Goal: Use online tool/utility: Use online tool/utility

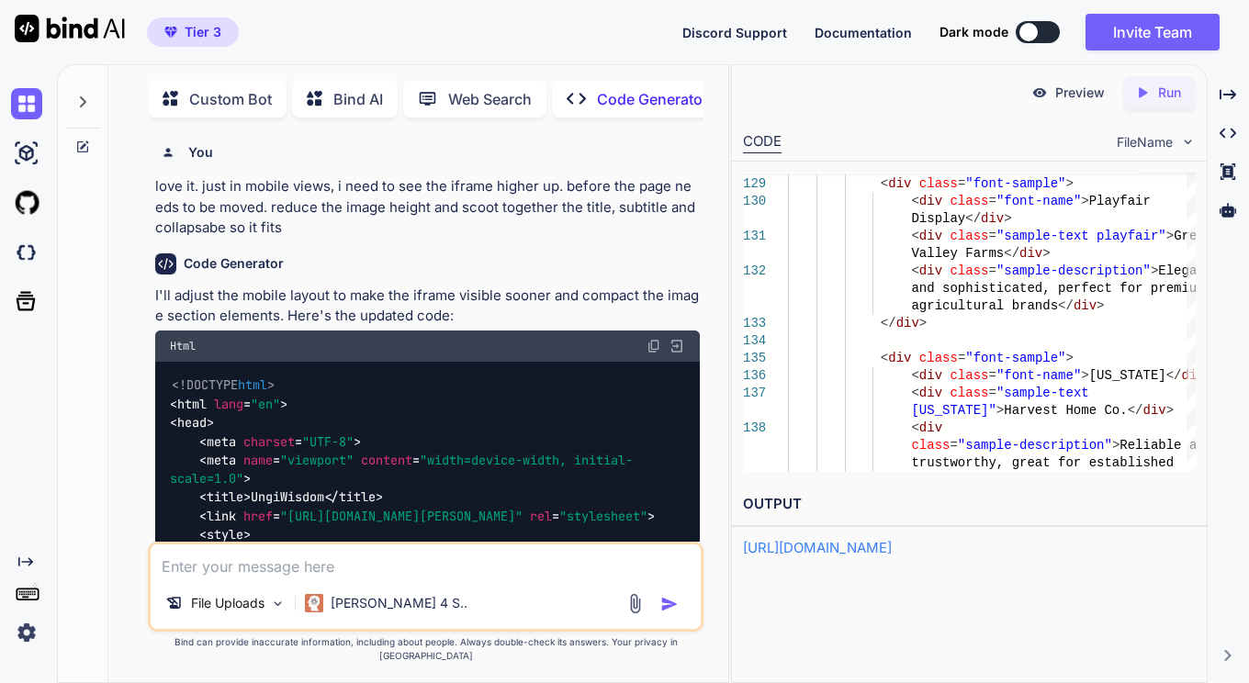
scroll to position [18142, 0]
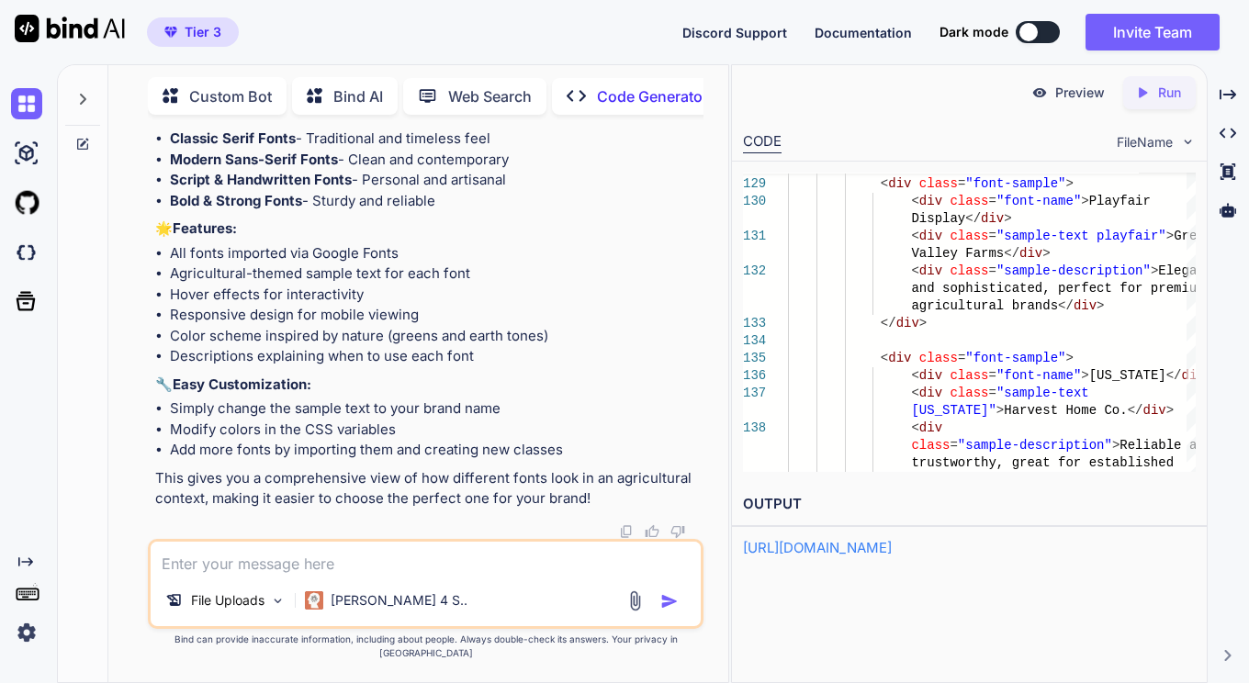
click at [301, 575] on textarea at bounding box center [425, 558] width 549 height 33
paste textarea "8. \*\*Lore, Ipsumdolorsit Amet:\*\* Cons adipi elitse d eiusmo tempo in utlabo…"
type textarea "lore ip d sitametc adip elit seddo eiusmod:0. \*\*Temp, Incididuntutl Etdo:\*\*…"
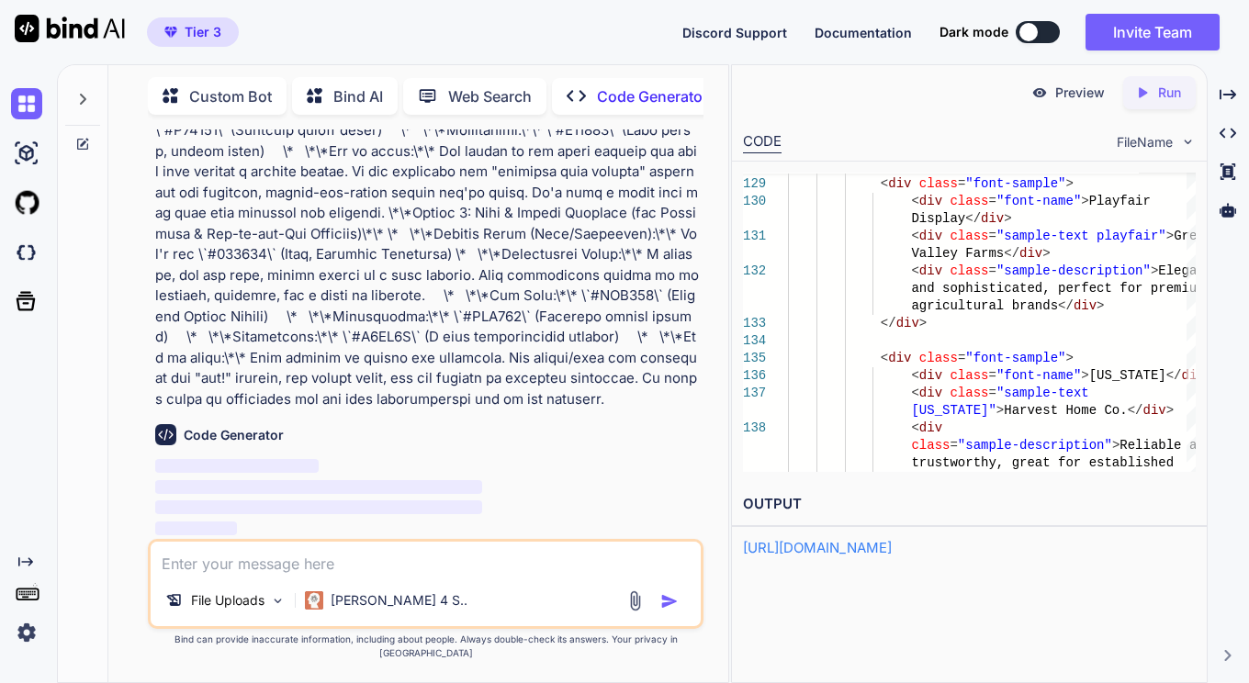
scroll to position [22594, 0]
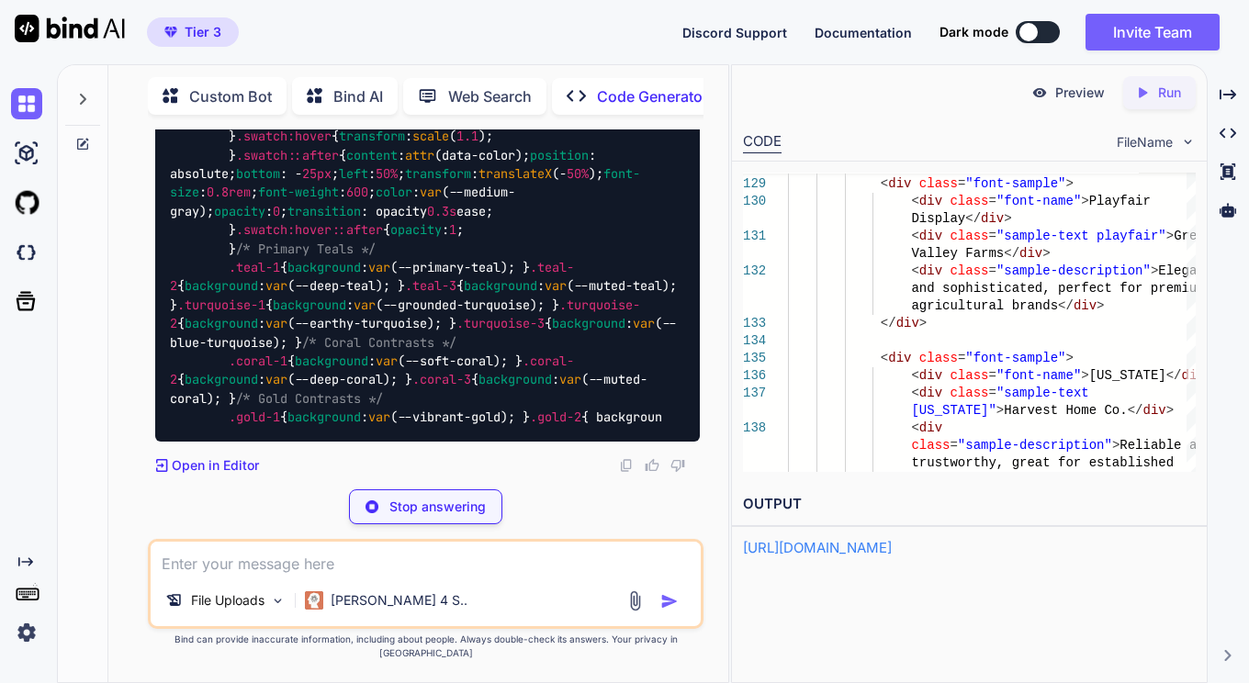
click at [1033, 36] on div at bounding box center [1028, 32] width 18 height 18
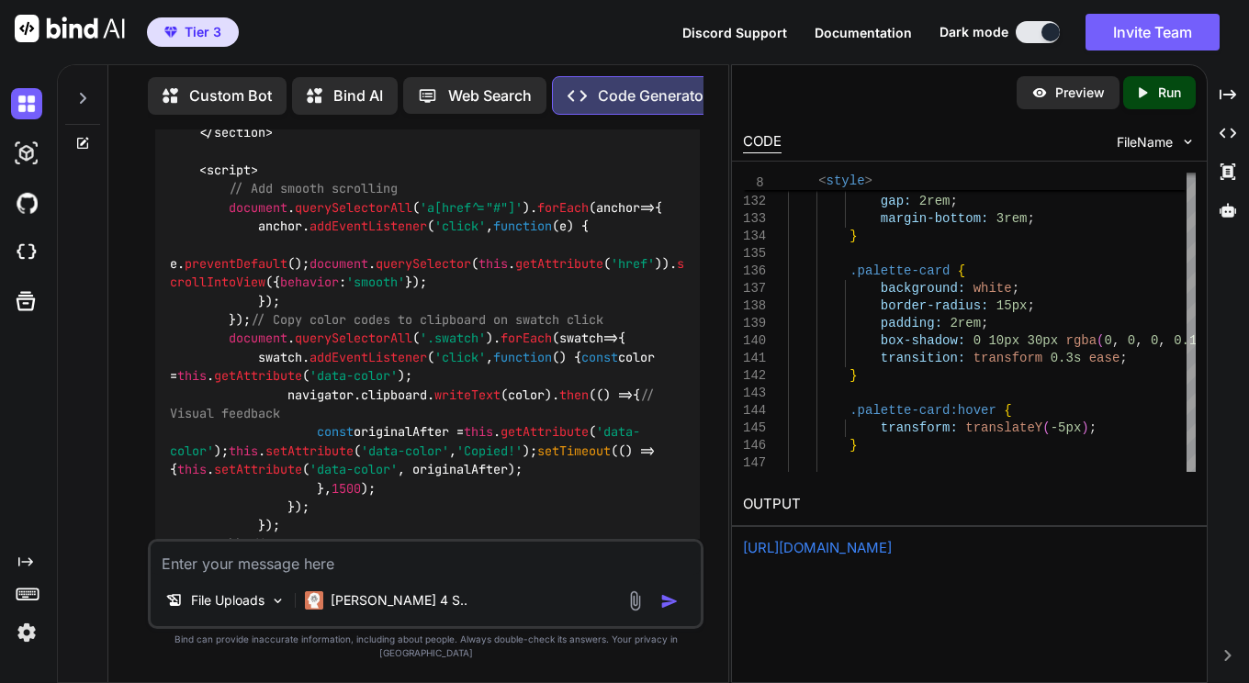
click at [1165, 96] on p "Run" at bounding box center [1169, 93] width 23 height 18
click at [1053, 88] on div "Preview" at bounding box center [1067, 92] width 103 height 33
click at [336, 575] on textarea at bounding box center [425, 558] width 549 height 33
type textarea "add all alternative color combinations to look at"
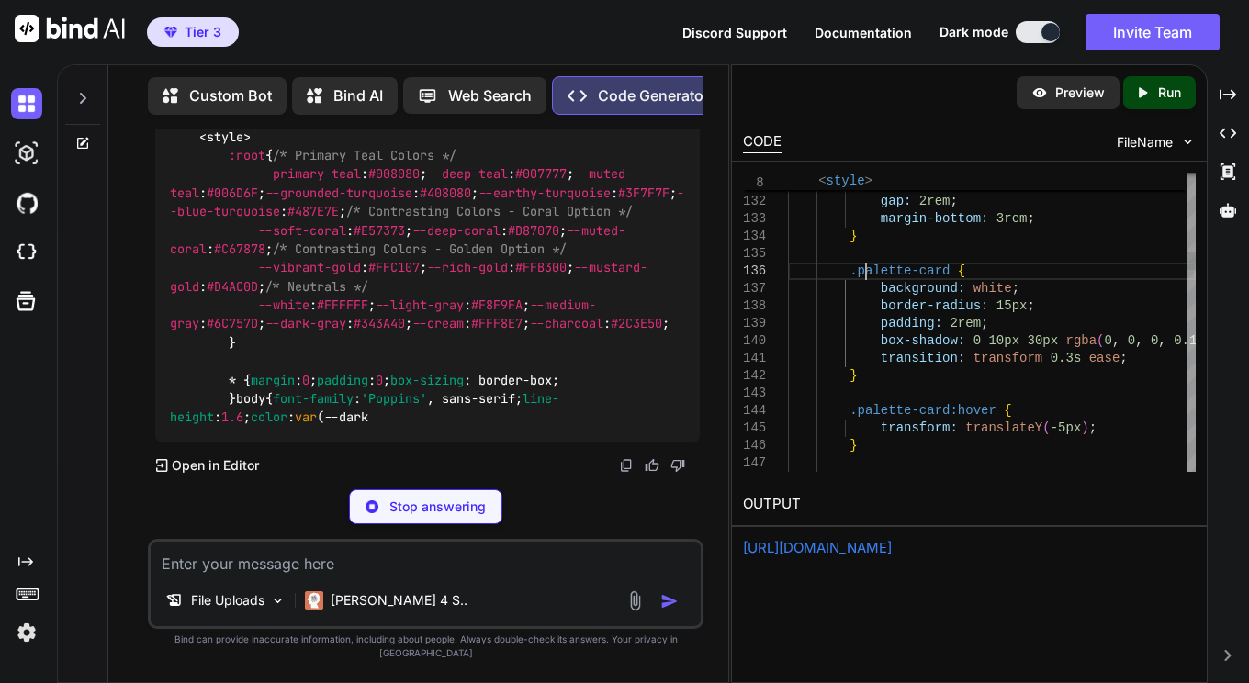
scroll to position [0, 0]
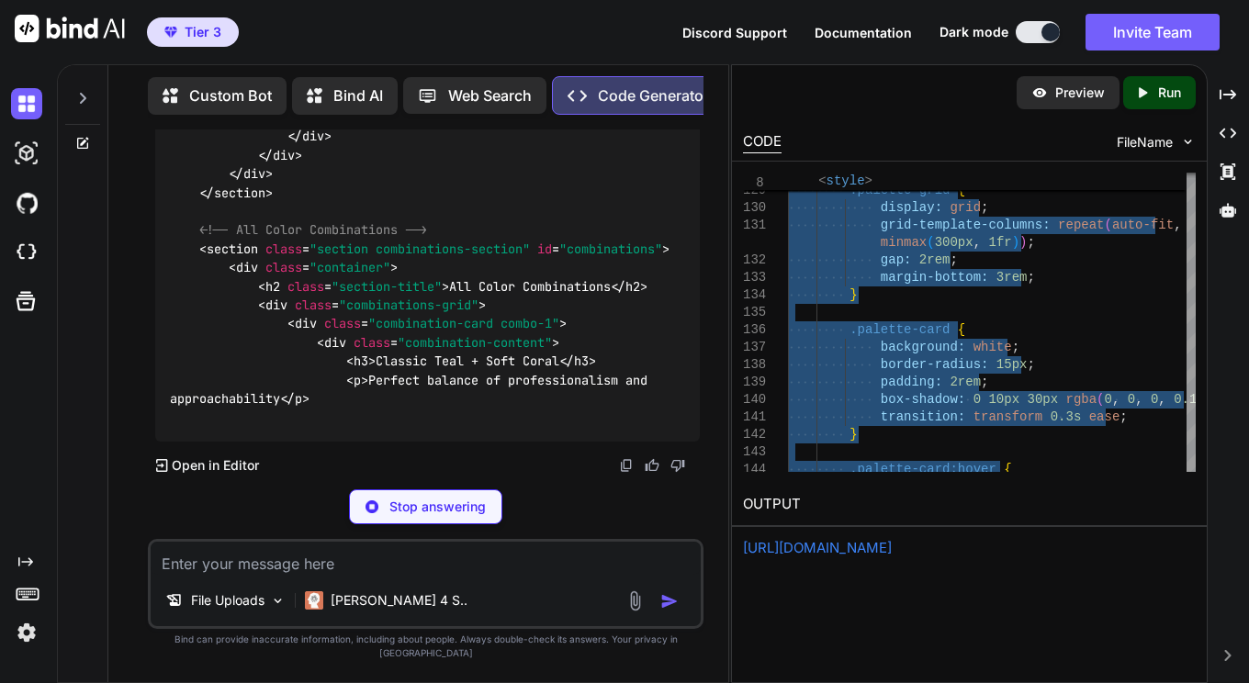
scroll to position [33566, 0]
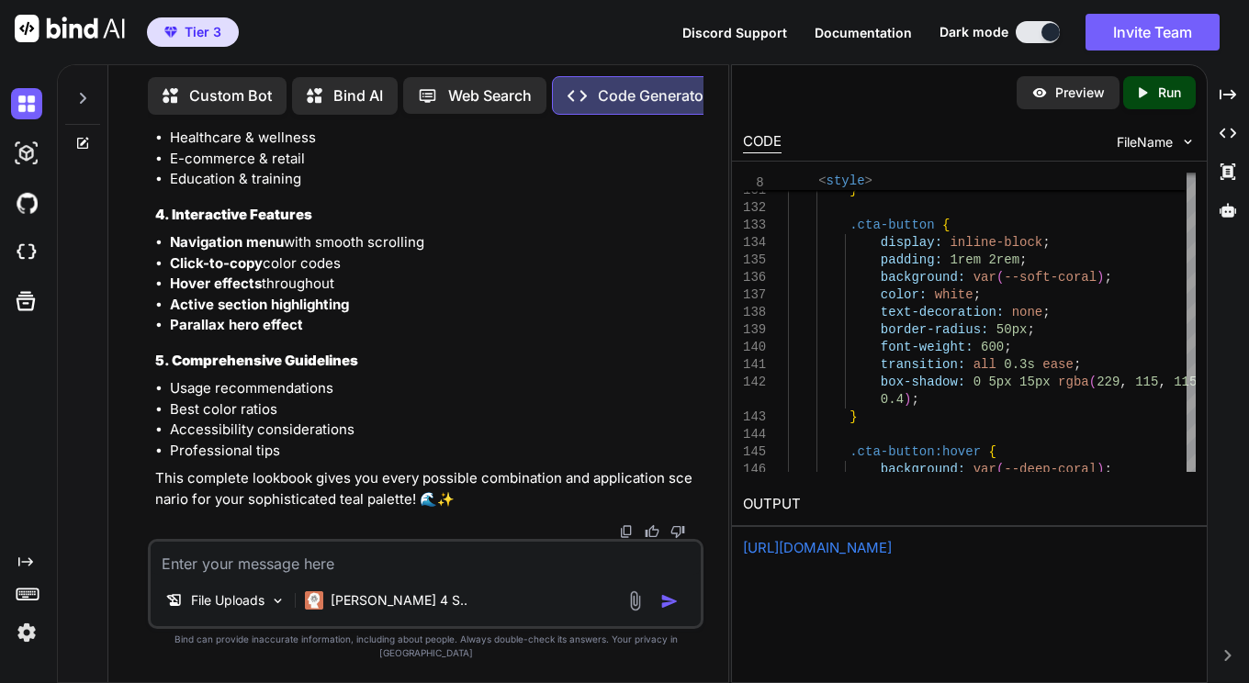
scroll to position [35490, 0]
click at [1166, 93] on p "Run" at bounding box center [1169, 93] width 23 height 18
click at [1057, 97] on p "Preview" at bounding box center [1080, 93] width 50 height 18
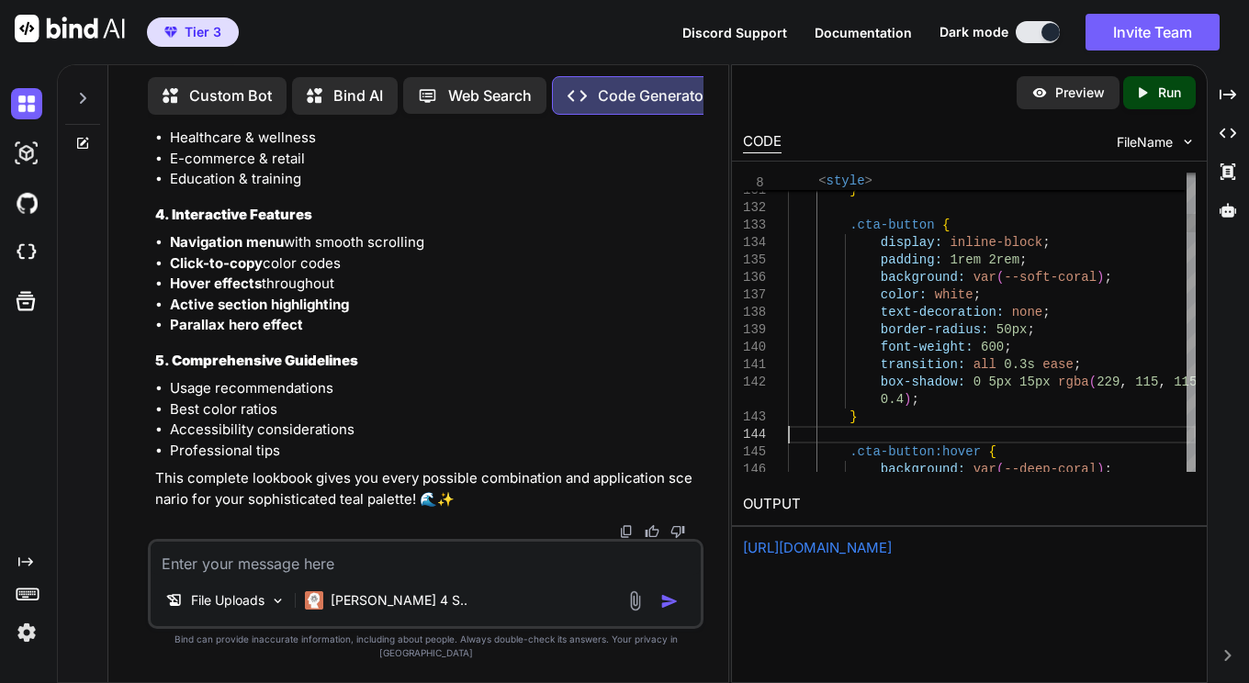
type textarea "<!DOCTYPE html> <html lang="en"> <head> <meta charset="UTF-8"> <meta name="view…"
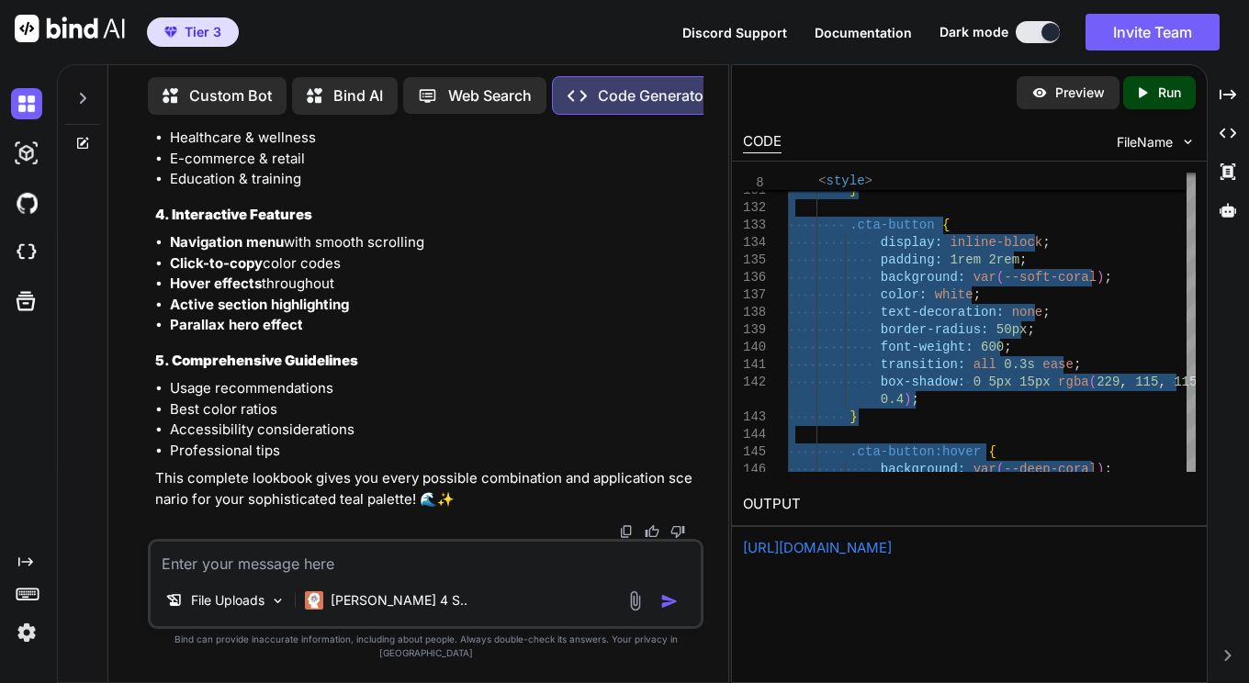
click at [454, 574] on textarea at bounding box center [425, 558] width 549 height 33
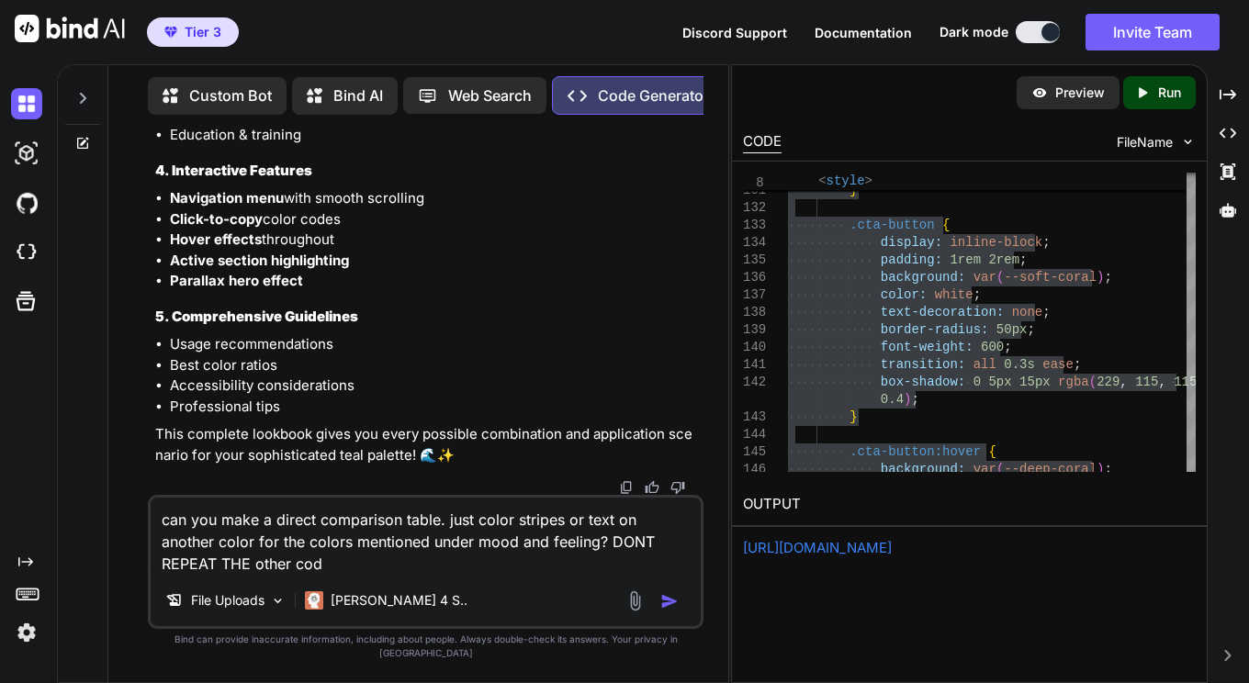
type textarea "can you make a direct comparison table. just color stripes or text on another c…"
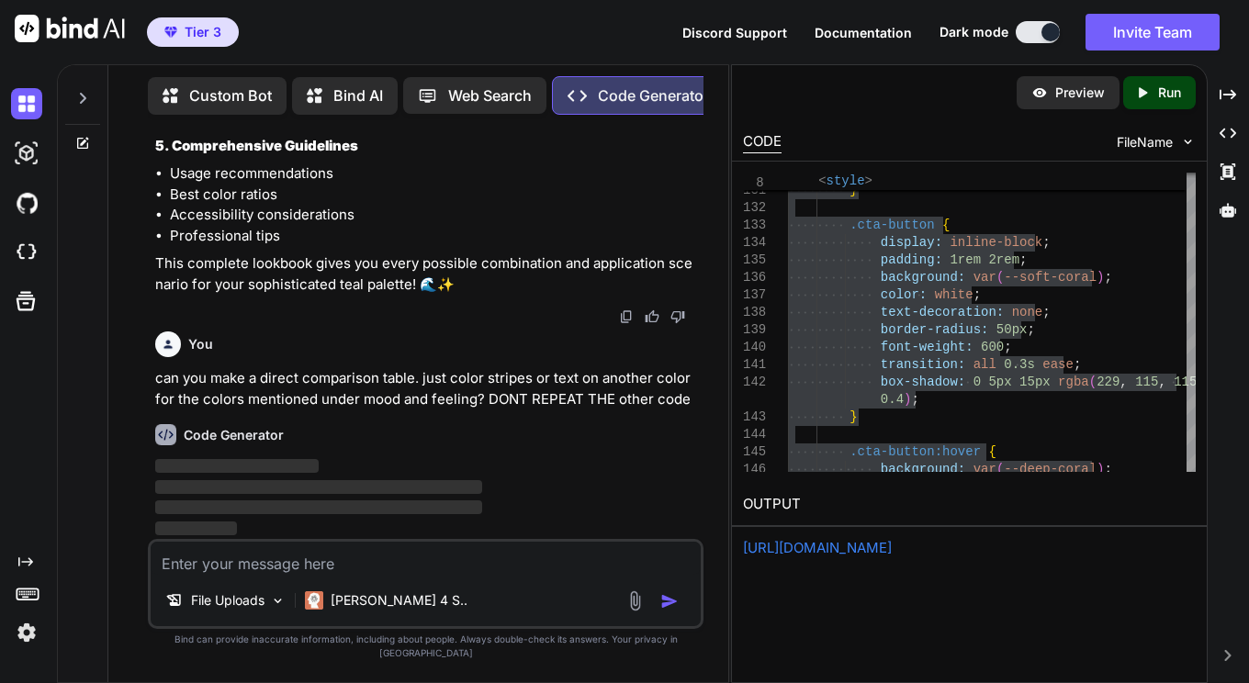
scroll to position [51582, 0]
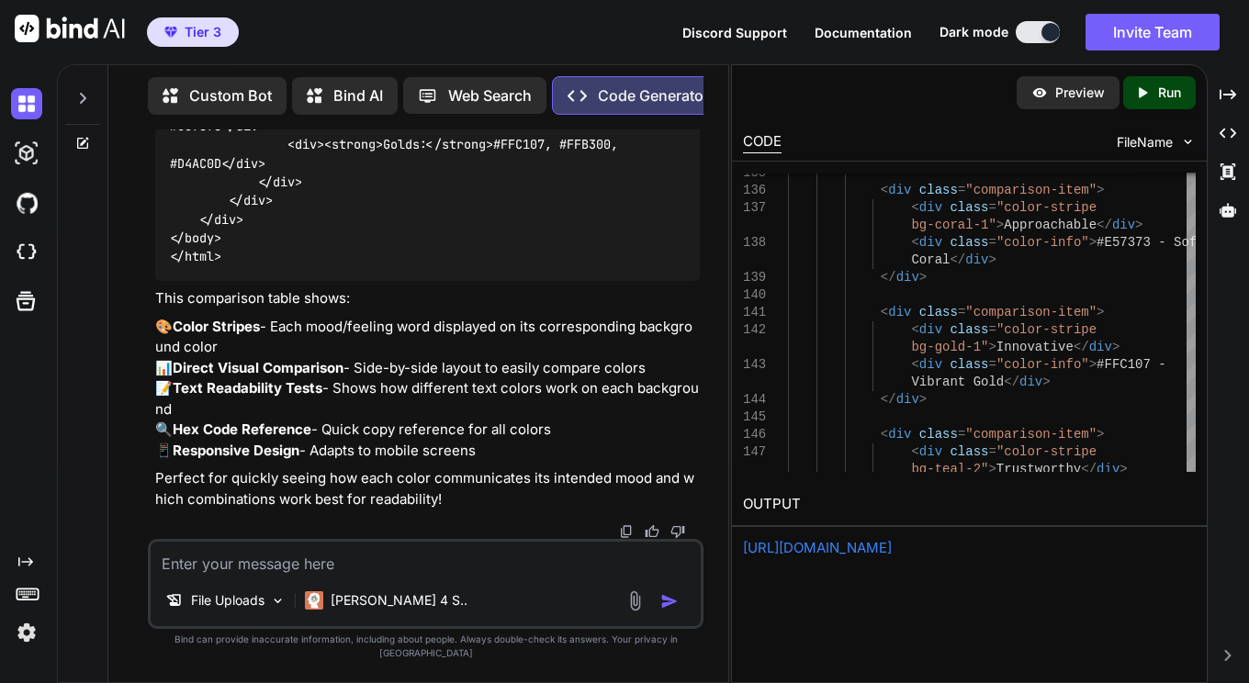
click at [1158, 104] on div "Created with Pixso. Run" at bounding box center [1159, 92] width 73 height 33
click at [1076, 95] on p "Preview" at bounding box center [1080, 93] width 50 height 18
click at [416, 575] on textarea at bounding box center [425, 558] width 549 height 33
paste textarea "#FFC107 - Vibrant Gold Trustworthy #007777 - Deep Teal Energetic #D87070 - Deep…"
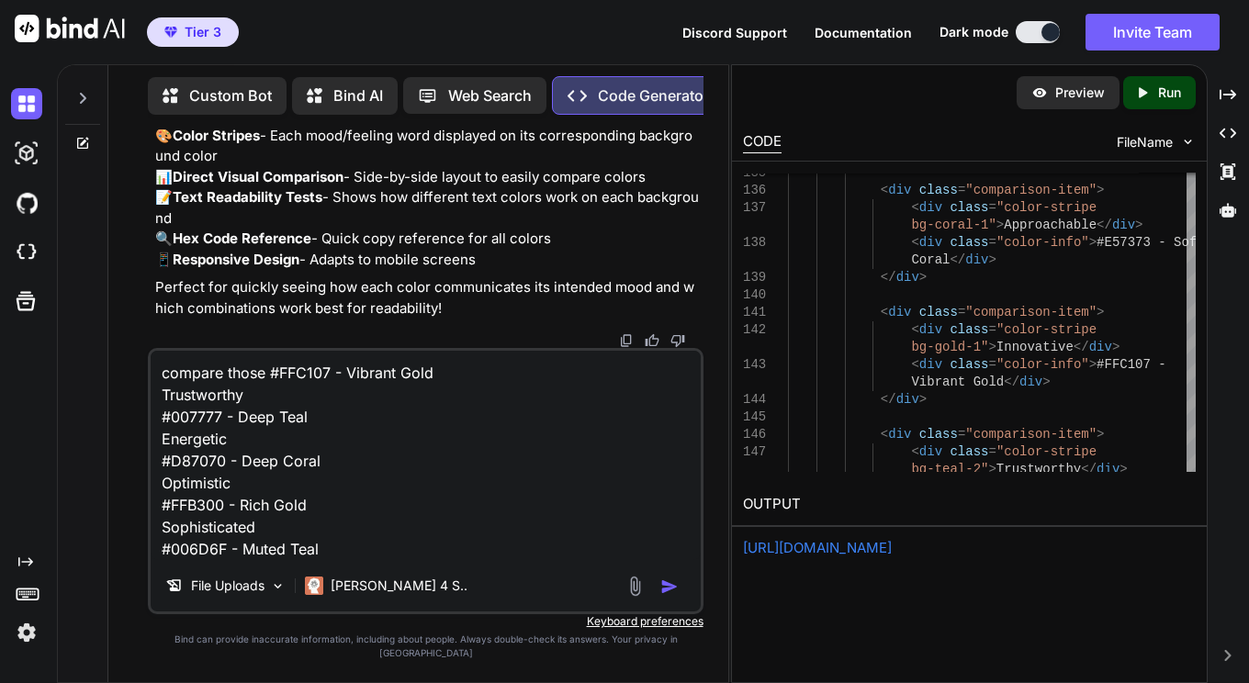
click at [317, 520] on textarea "compare those #FFC107 - Vibrant Gold Trustworthy #007777 - Deep Teal Energetic …" at bounding box center [425, 455] width 549 height 209
drag, startPoint x: 324, startPoint y: 430, endPoint x: 162, endPoint y: 415, distance: 163.2
click at [162, 415] on textarea "compare those #FFC107 - Vibrant Gold Trustworthy #007777 - Deep Teal Energetic …" at bounding box center [425, 455] width 549 height 209
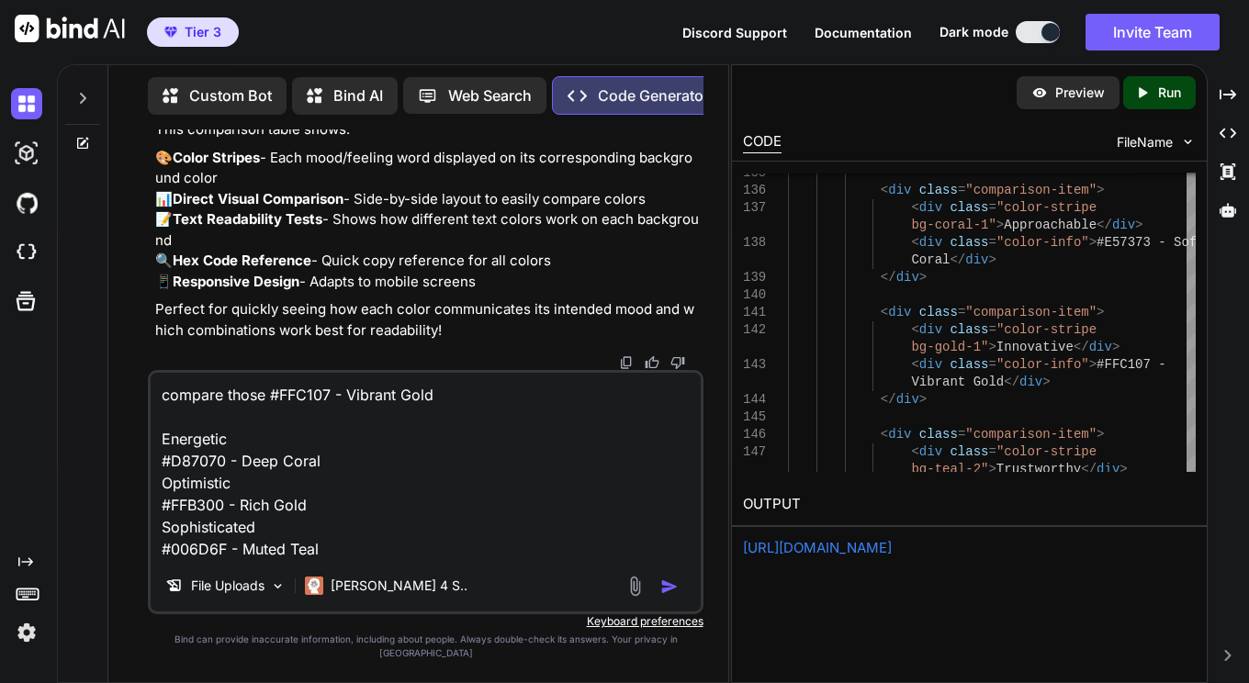
drag, startPoint x: 162, startPoint y: 498, endPoint x: 313, endPoint y: 513, distance: 152.3
click at [313, 513] on textarea "compare those #FFC107 - Vibrant Gold Energetic #D87070 - Deep Coral Optimistic …" at bounding box center [425, 466] width 549 height 187
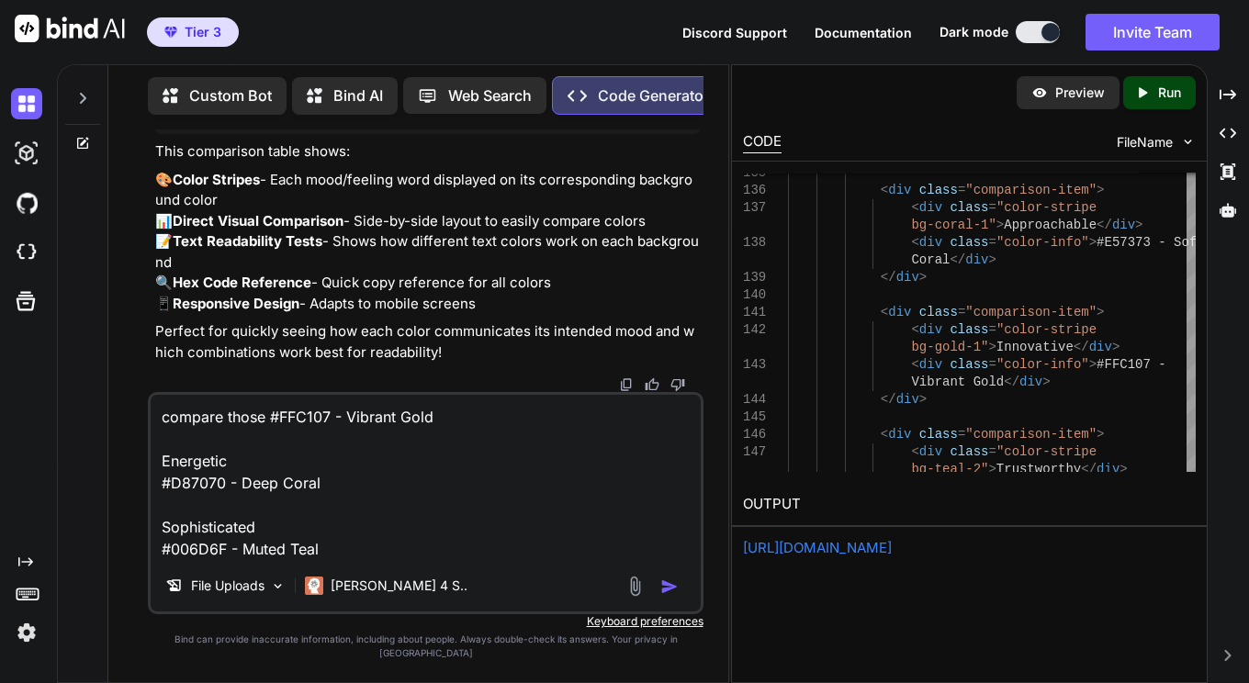
click at [348, 560] on textarea "compare those #FFC107 - Vibrant Gold Energetic #D87070 - Deep Coral Sophisticat…" at bounding box center [425, 477] width 549 height 165
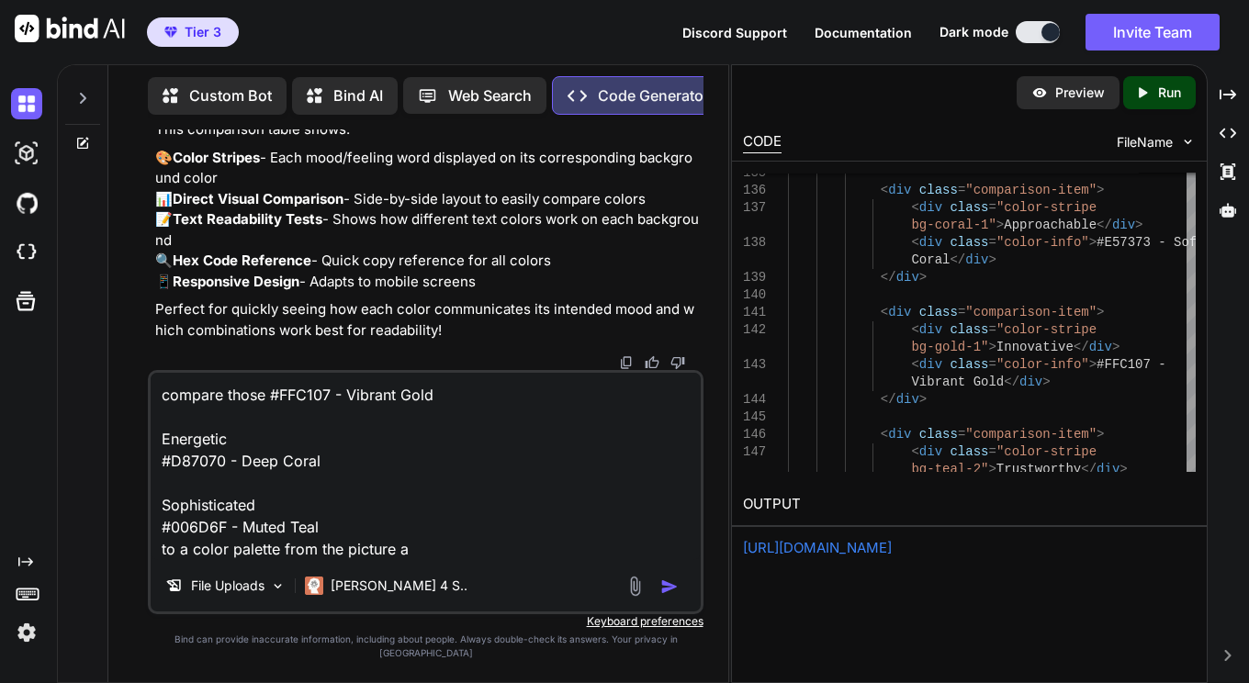
click at [348, 560] on textarea "compare those #FFC107 - Vibrant Gold Energetic #D87070 - Deep Coral Sophisticat…" at bounding box center [425, 466] width 549 height 187
click at [426, 560] on textarea "compare those #FFC107 - Vibrant Gold Energetic #D87070 - Deep Coral Sophisticat…" at bounding box center [425, 466] width 549 height 187
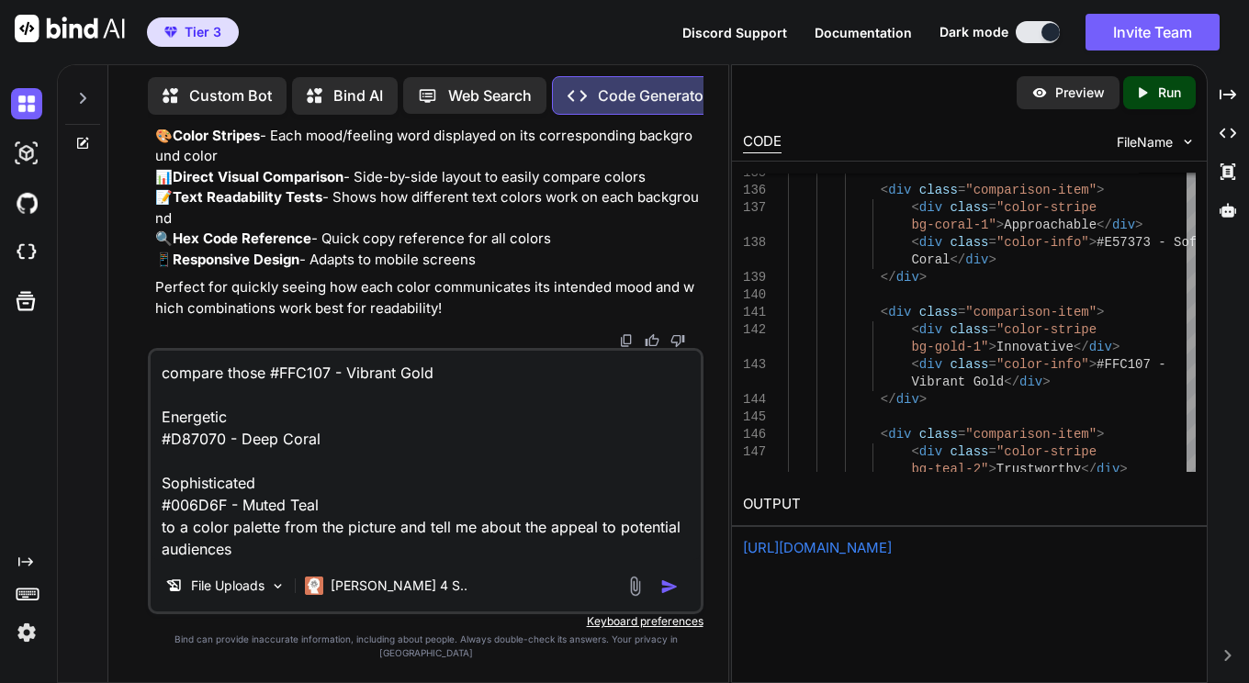
click at [633, 597] on img at bounding box center [634, 586] width 21 height 21
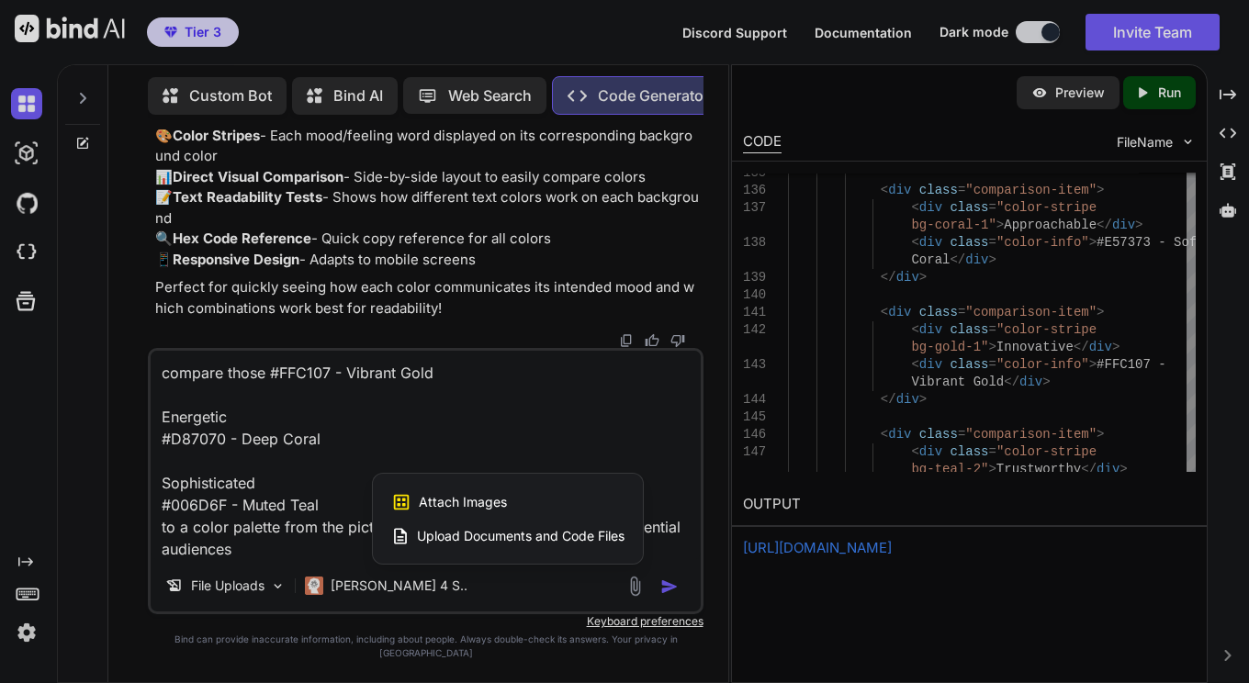
click at [489, 520] on div "Attach Images Image attachments are only supported in Claude and Gemini models." at bounding box center [507, 502] width 233 height 35
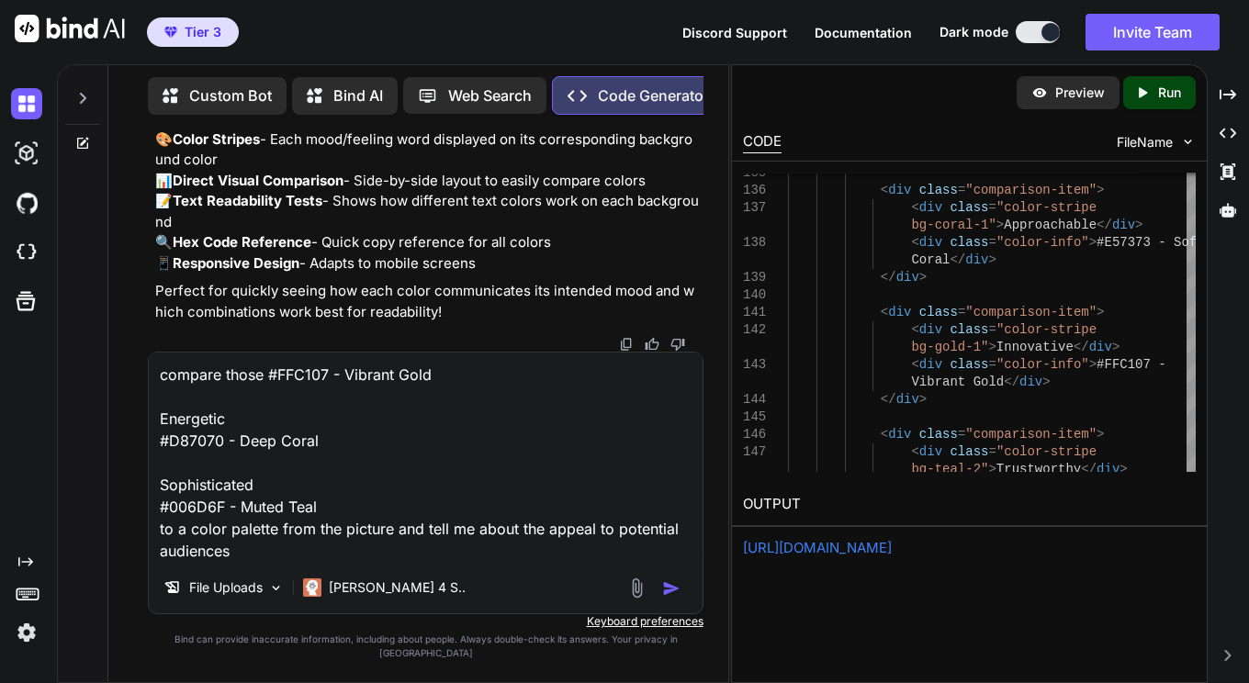
click at [189, 545] on textarea "compare those #FFC107 - Vibrant Gold Energetic #D87070 - Deep Coral Sophisticat…" at bounding box center [425, 457] width 553 height 209
click at [396, 544] on textarea "compare those #FFC107 - Vibrant Gold Energetic #D87070 - Deep Coral Sophisticat…" at bounding box center [425, 457] width 553 height 209
click at [587, 576] on div "compare those #FFC107 - Vibrant Gold Energetic #D87070 - Deep Coral Sophisticat…" at bounding box center [425, 483] width 555 height 263
click at [568, 562] on textarea "compare those #FFC107 - Vibrant Gold Energetic #D87070 - Deep Coral Sophisticat…" at bounding box center [425, 457] width 553 height 209
type textarea "compare those #FFC107 - Vibrant Gold Energetic #D87070 - Deep Coral Sophisticat…"
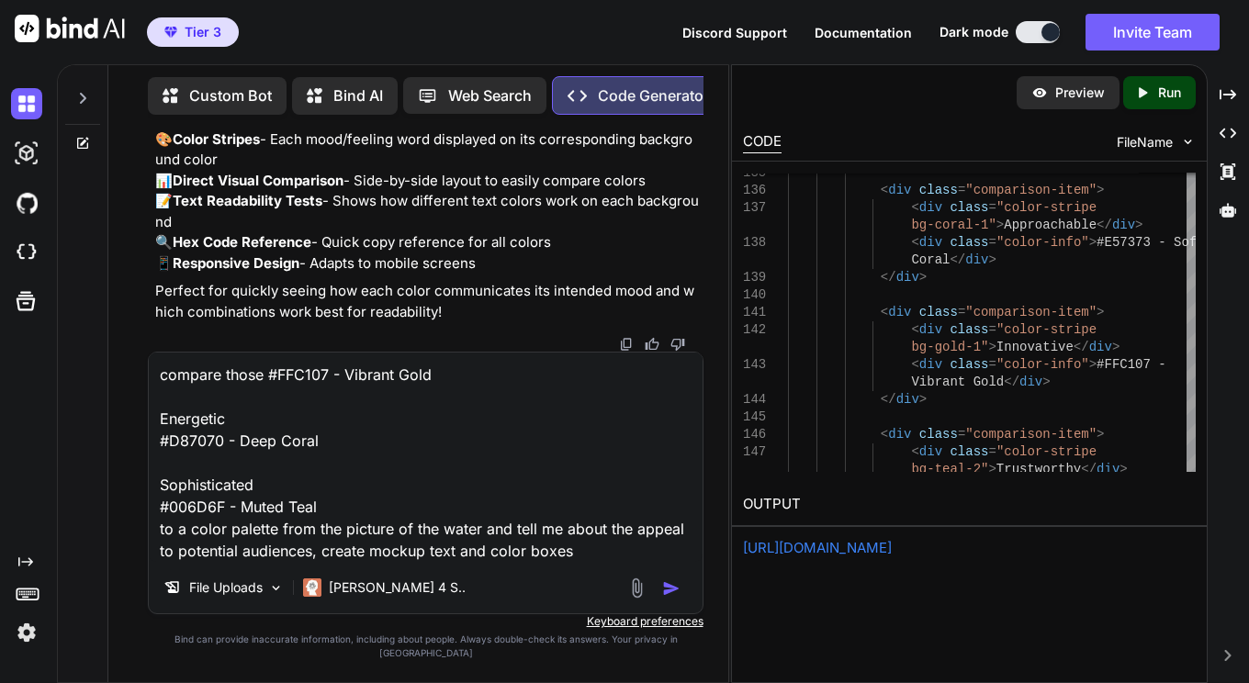
click at [632, 598] on img at bounding box center [636, 588] width 21 height 21
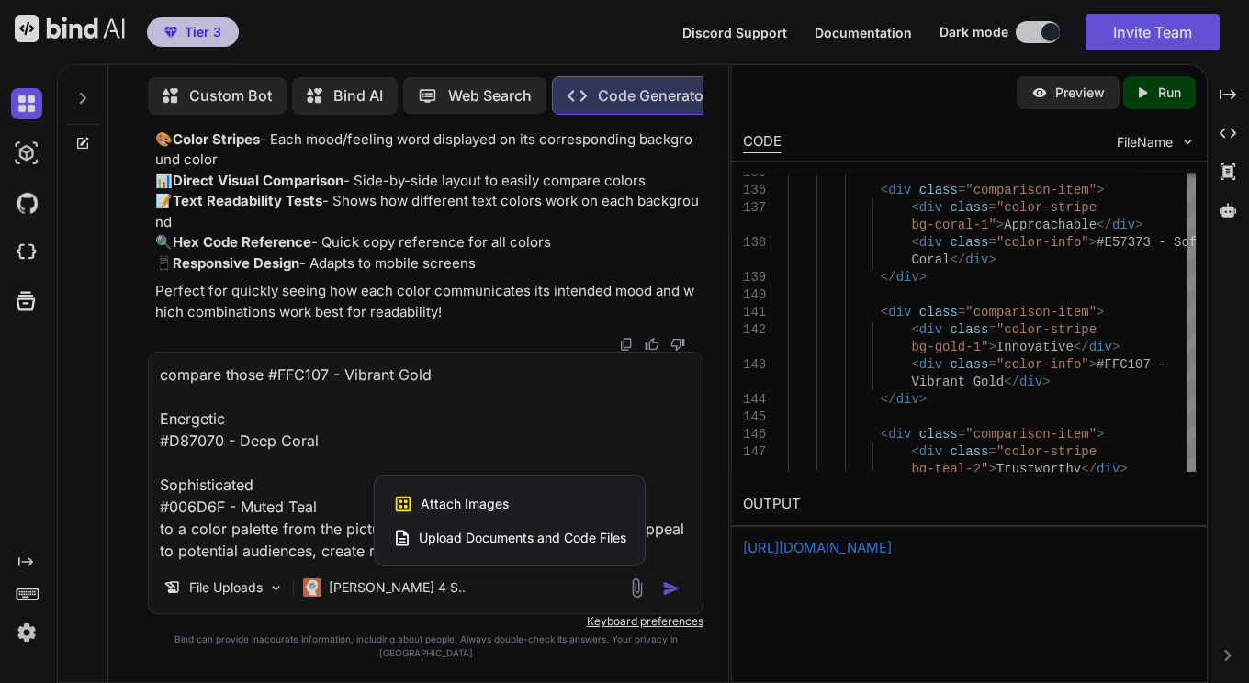
click at [490, 513] on span "Attach Images" at bounding box center [465, 504] width 88 height 18
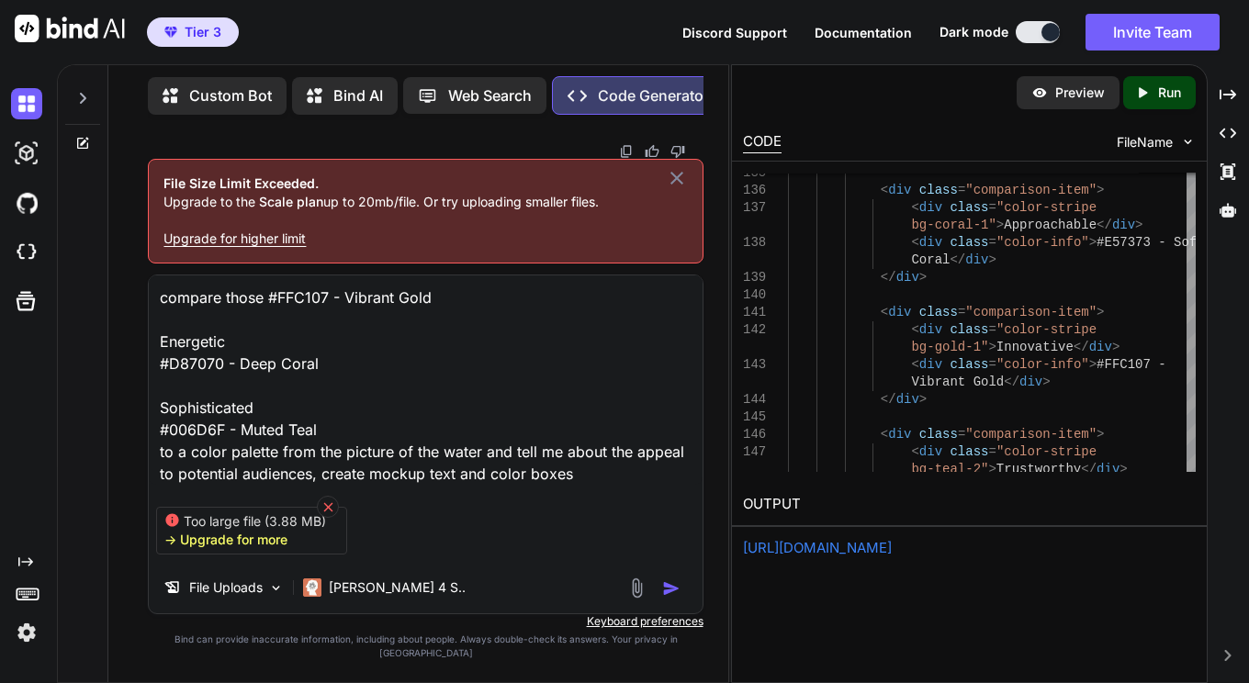
click at [326, 515] on icon at bounding box center [328, 507] width 16 height 16
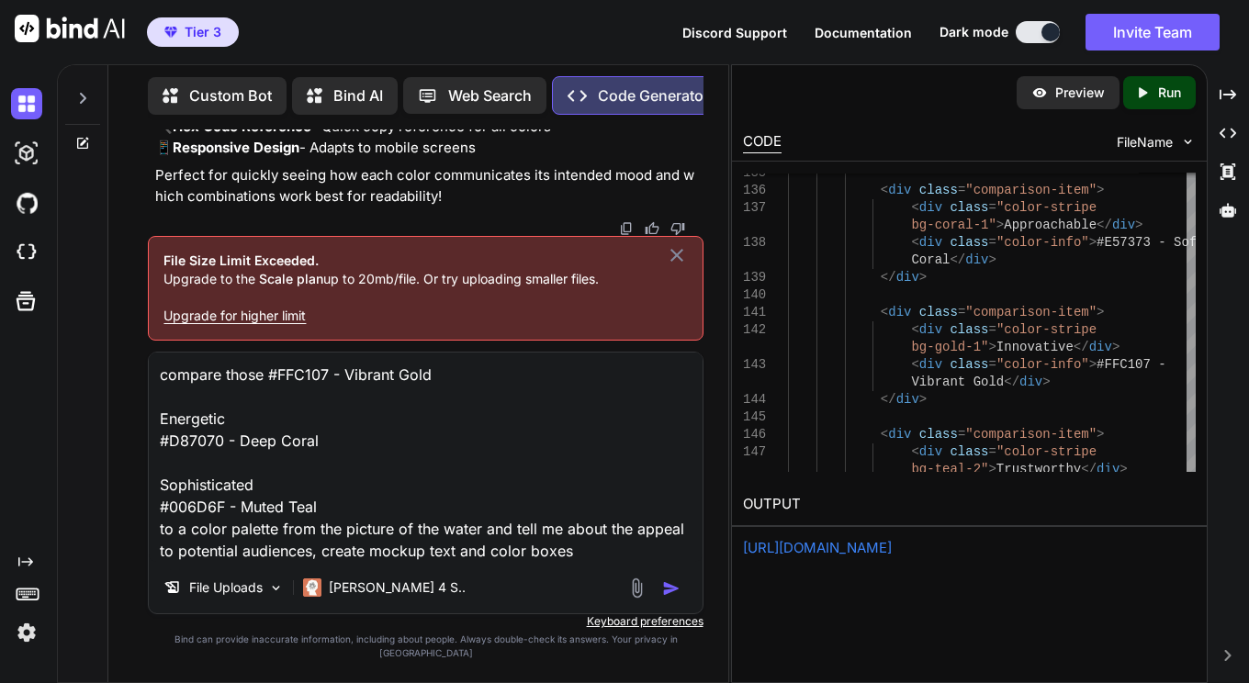
click at [633, 598] on img at bounding box center [636, 588] width 21 height 21
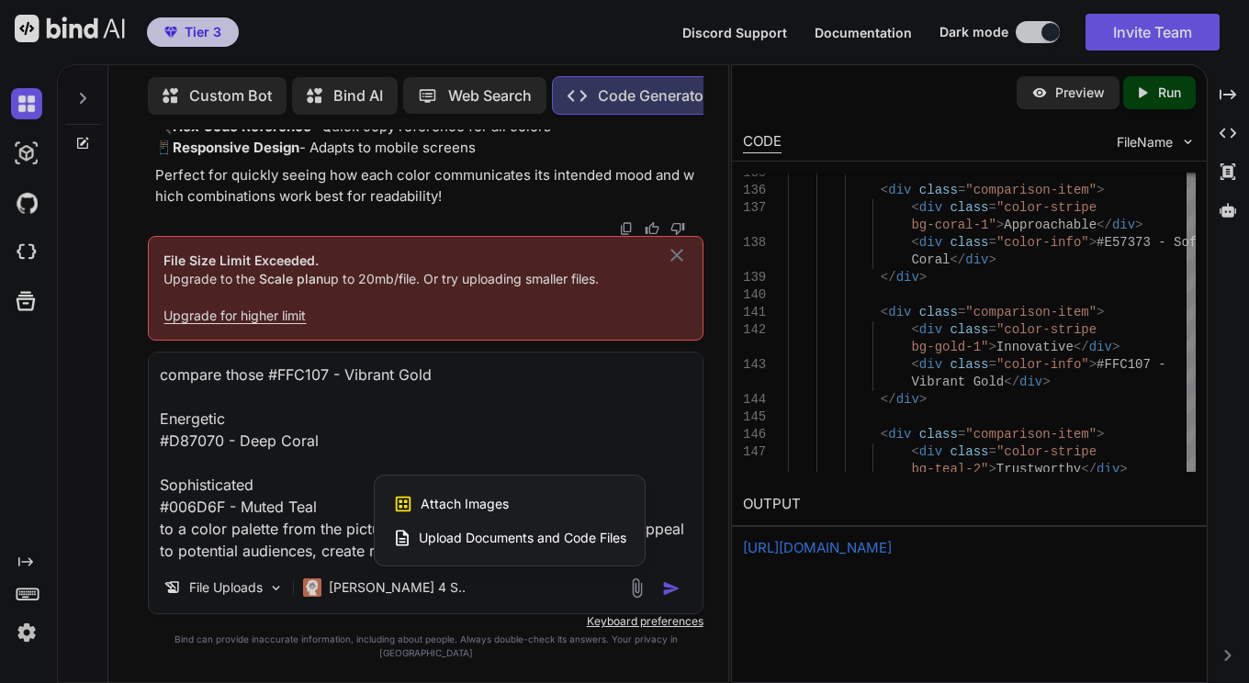
click at [488, 513] on span "Attach Images" at bounding box center [465, 504] width 88 height 18
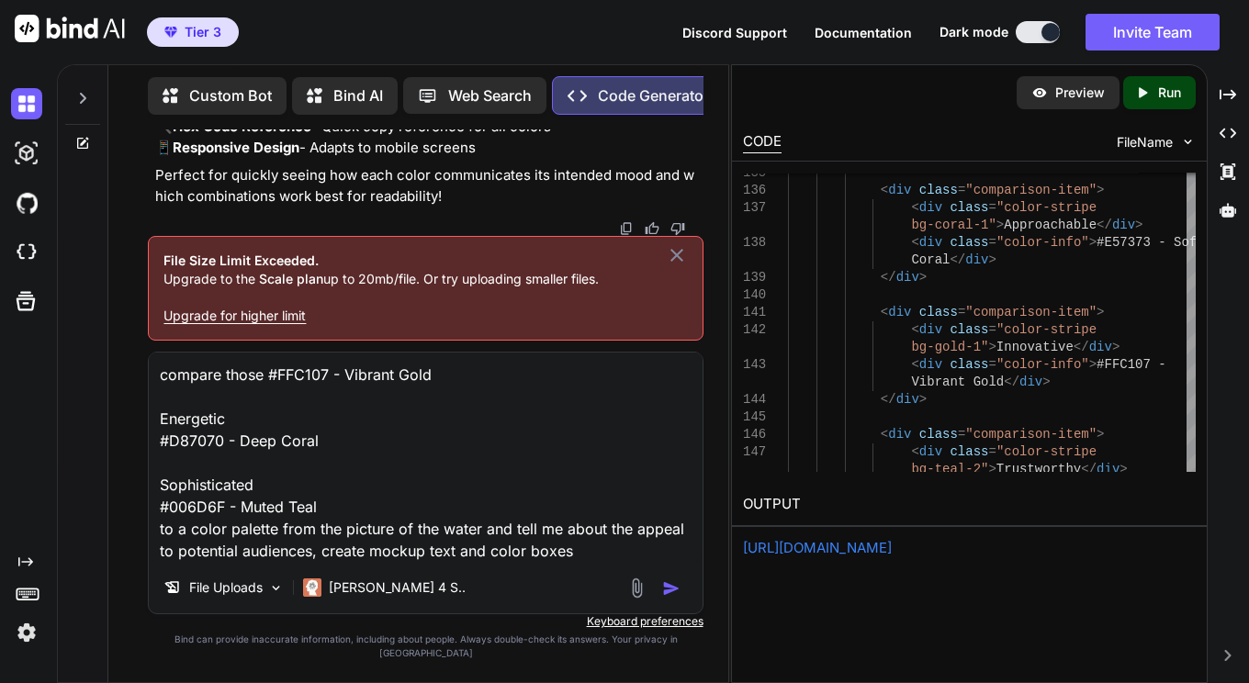
type input "C:\fakepath\Unbenannt.jpg"
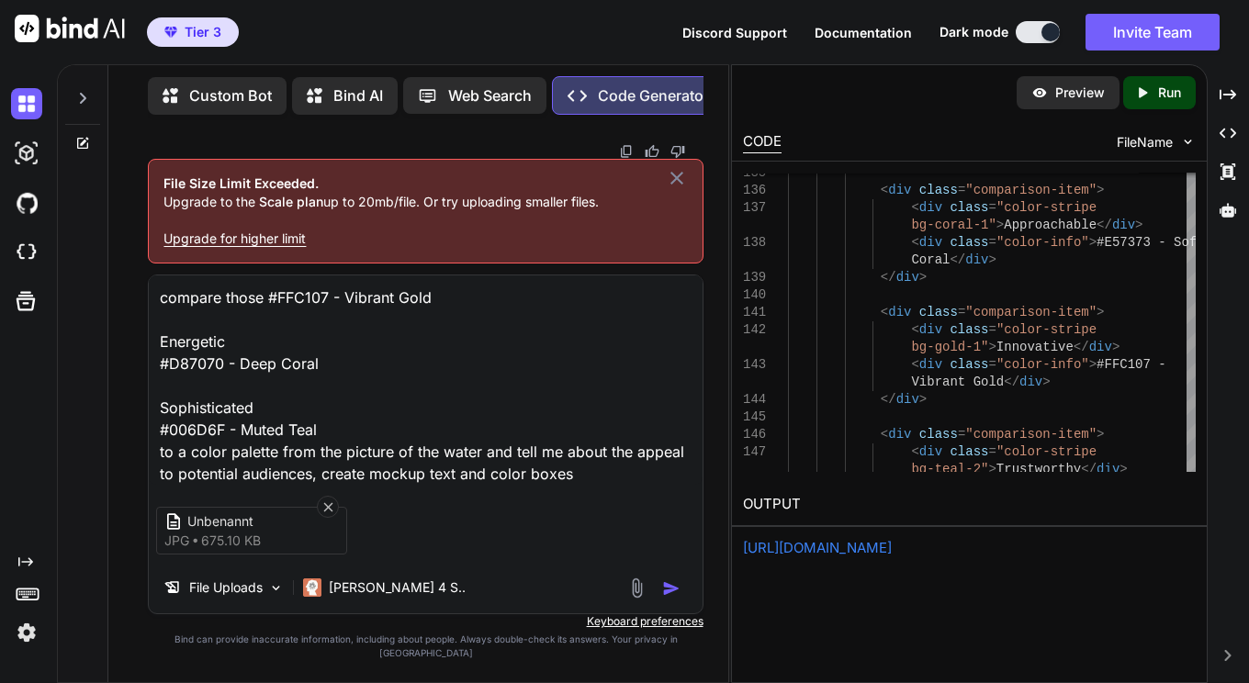
click at [674, 185] on icon at bounding box center [676, 178] width 13 height 13
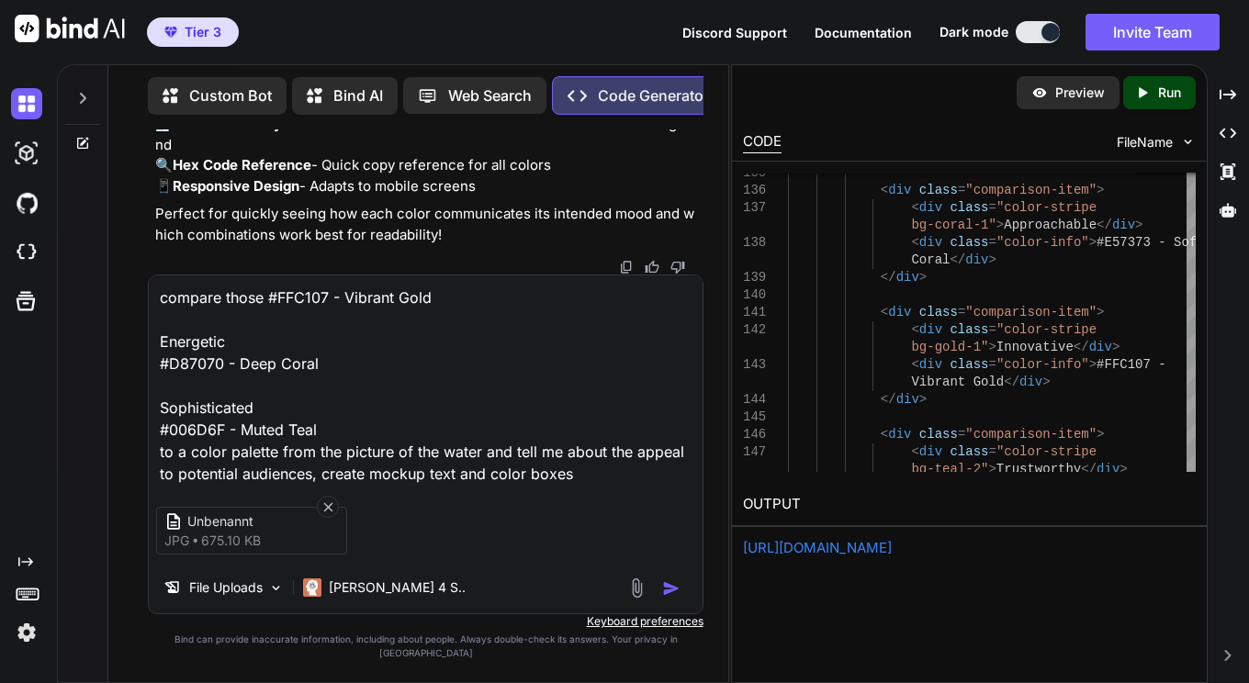
click at [670, 598] on img "button" at bounding box center [671, 588] width 18 height 18
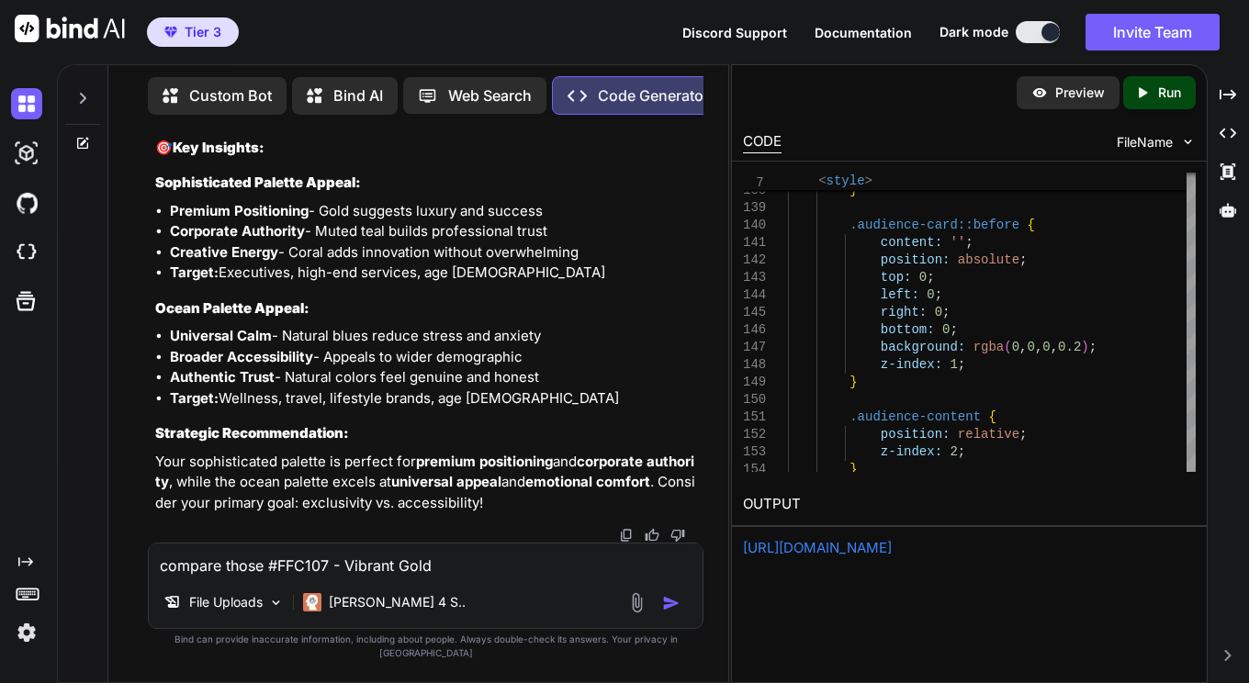
scroll to position [66156, 0]
click at [1175, 95] on p "Run" at bounding box center [1169, 93] width 23 height 18
click at [1061, 95] on p "Preview" at bounding box center [1080, 93] width 50 height 18
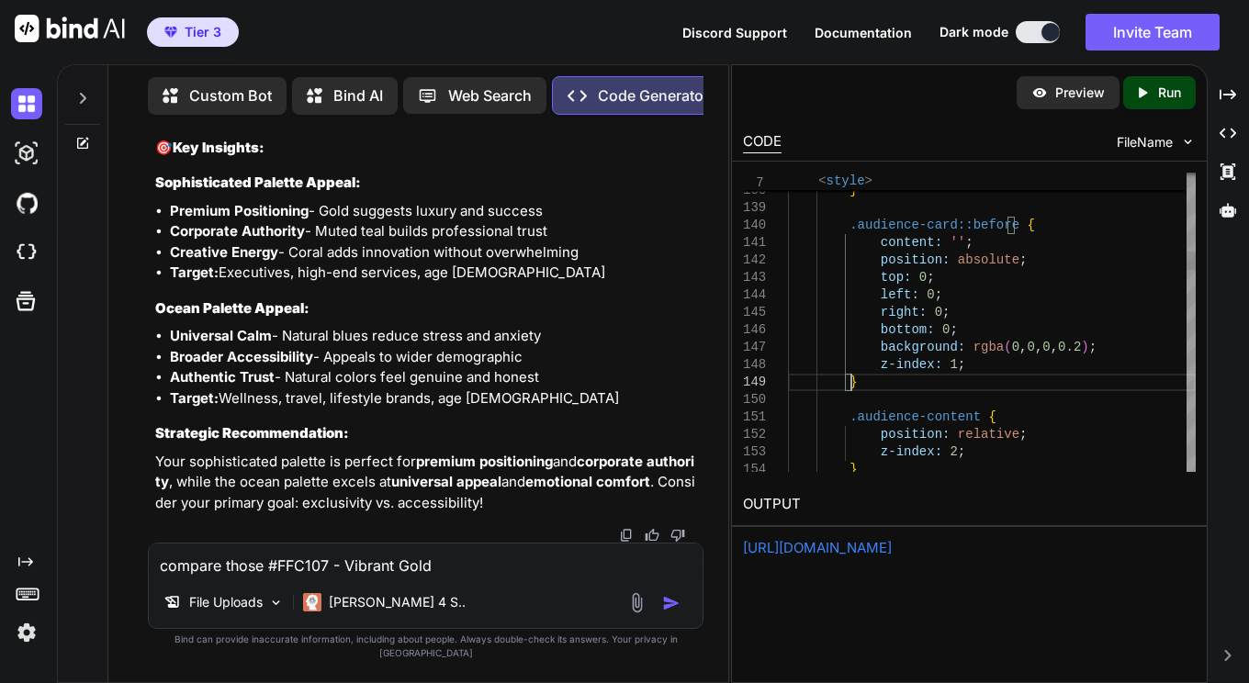
type textarea "<!DOCTYPE html> <html lang="en"> <head> <meta charset="UTF-8"> <meta name="view…"
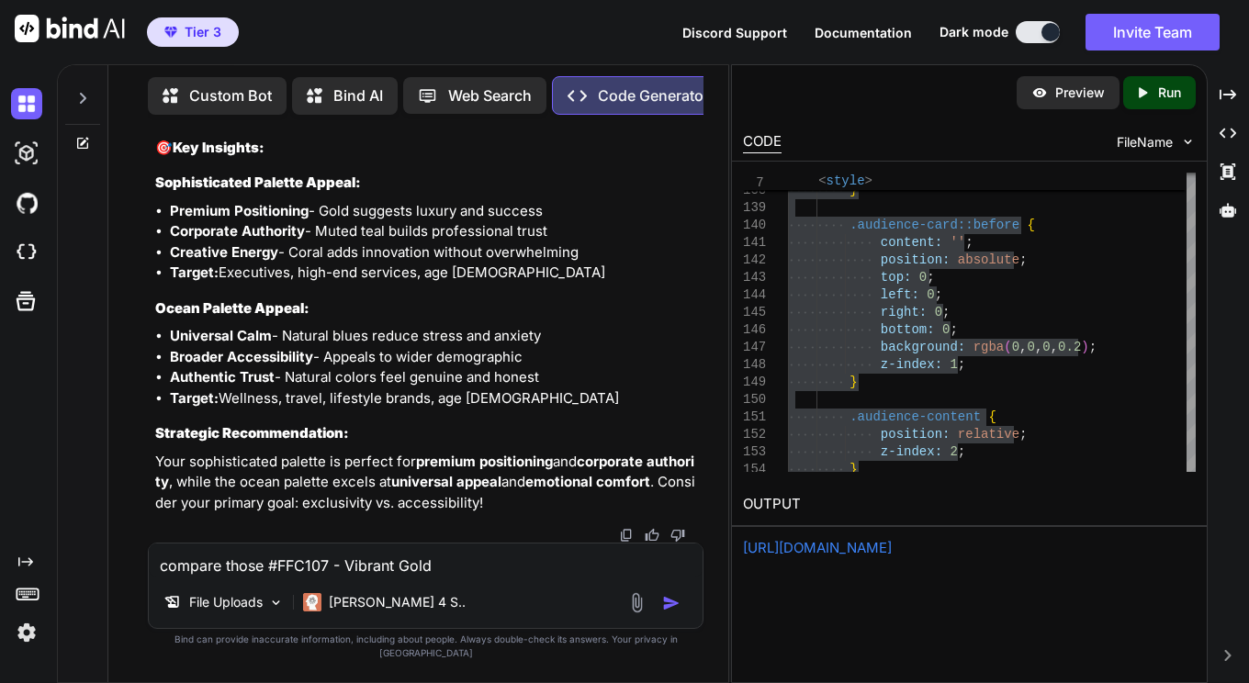
click at [324, 577] on textarea "compare those #FFC107 - Vibrant Gold Energetic #D87070 - Deep Coral Sophisticat…" at bounding box center [425, 560] width 553 height 33
paste textarea "Vibrant Gold Deep Coral Muted Teal"
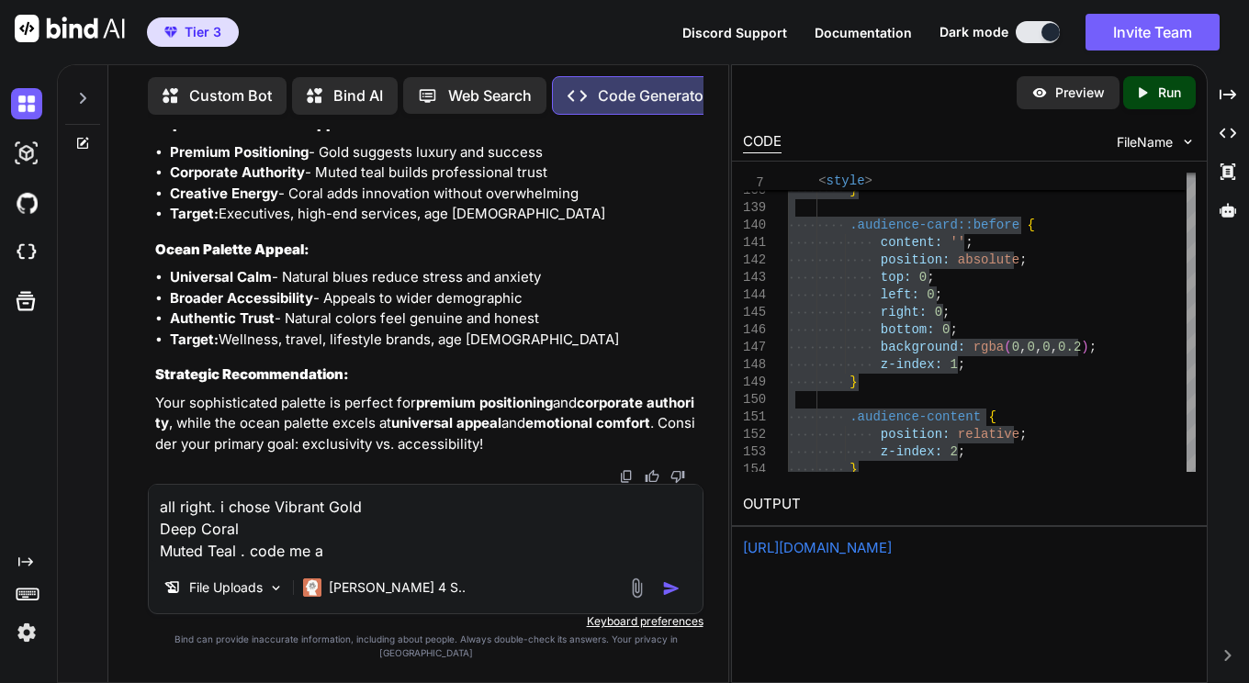
click at [324, 584] on div "[PERSON_NAME] 4 S.." at bounding box center [384, 587] width 177 height 37
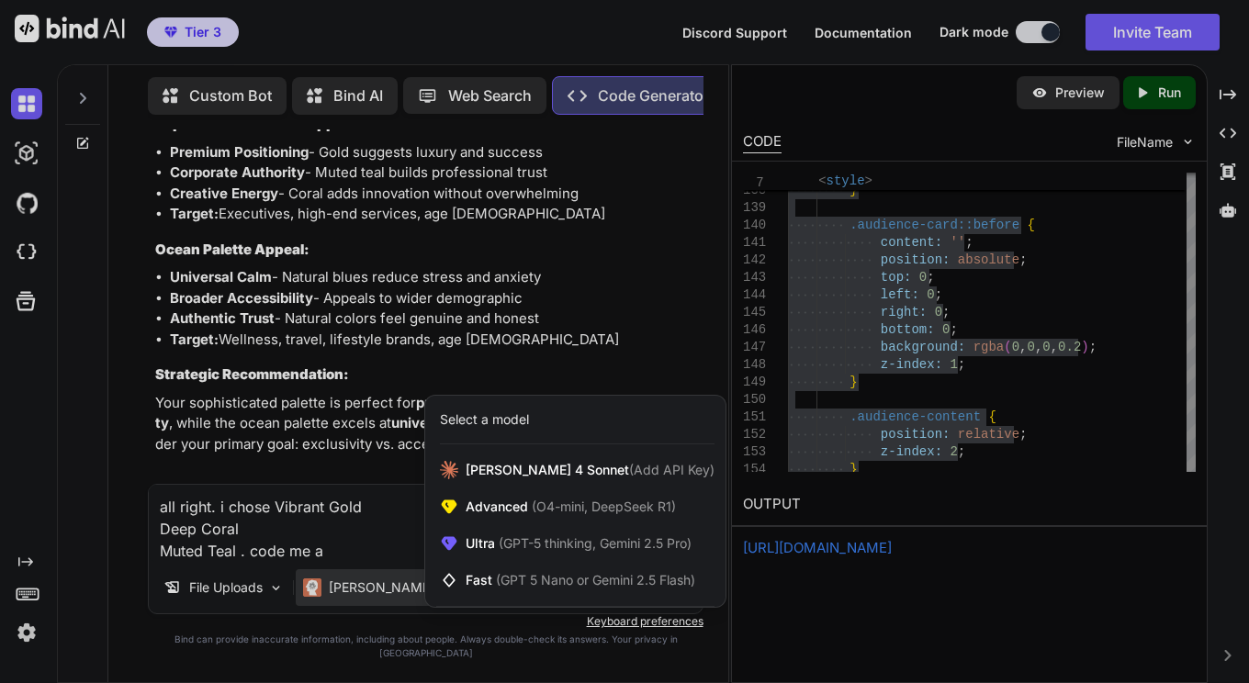
click at [339, 563] on div at bounding box center [624, 341] width 1249 height 683
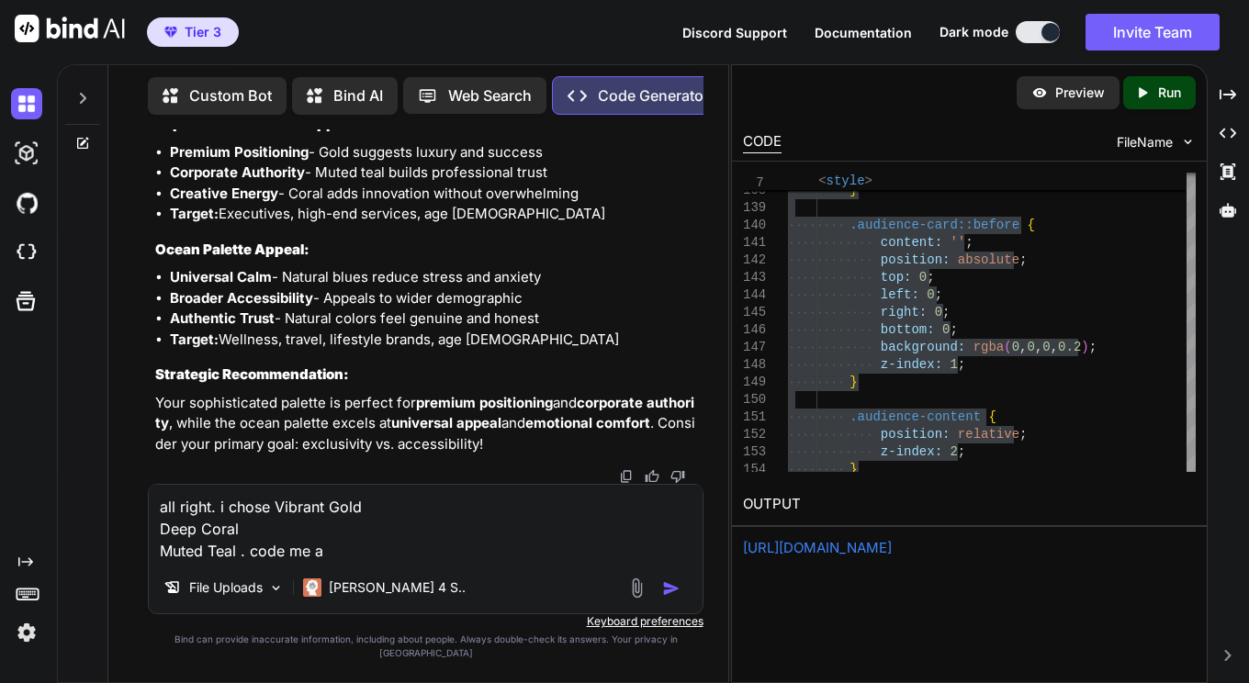
click at [339, 562] on textarea "all right. i chose Vibrant Gold Deep Coral Muted Teal . code me a" at bounding box center [425, 523] width 553 height 77
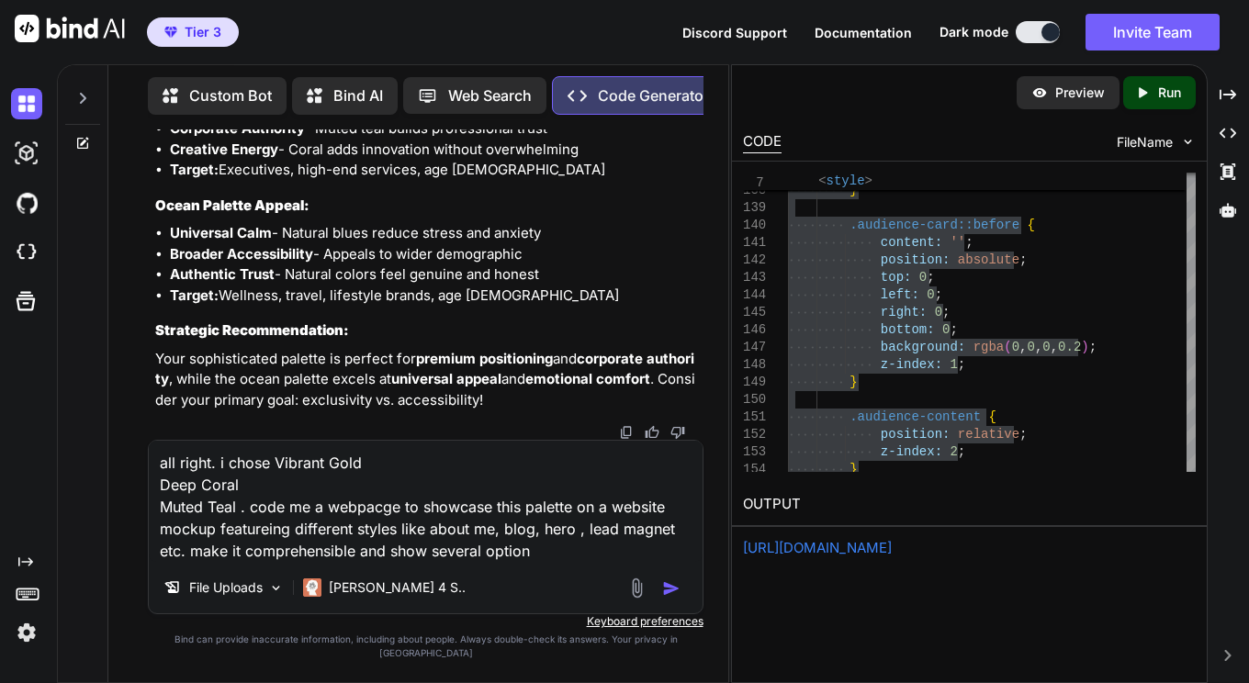
type textarea "all right. i chose Vibrant Gold Deep Coral Muted Teal . code me a webpacge to s…"
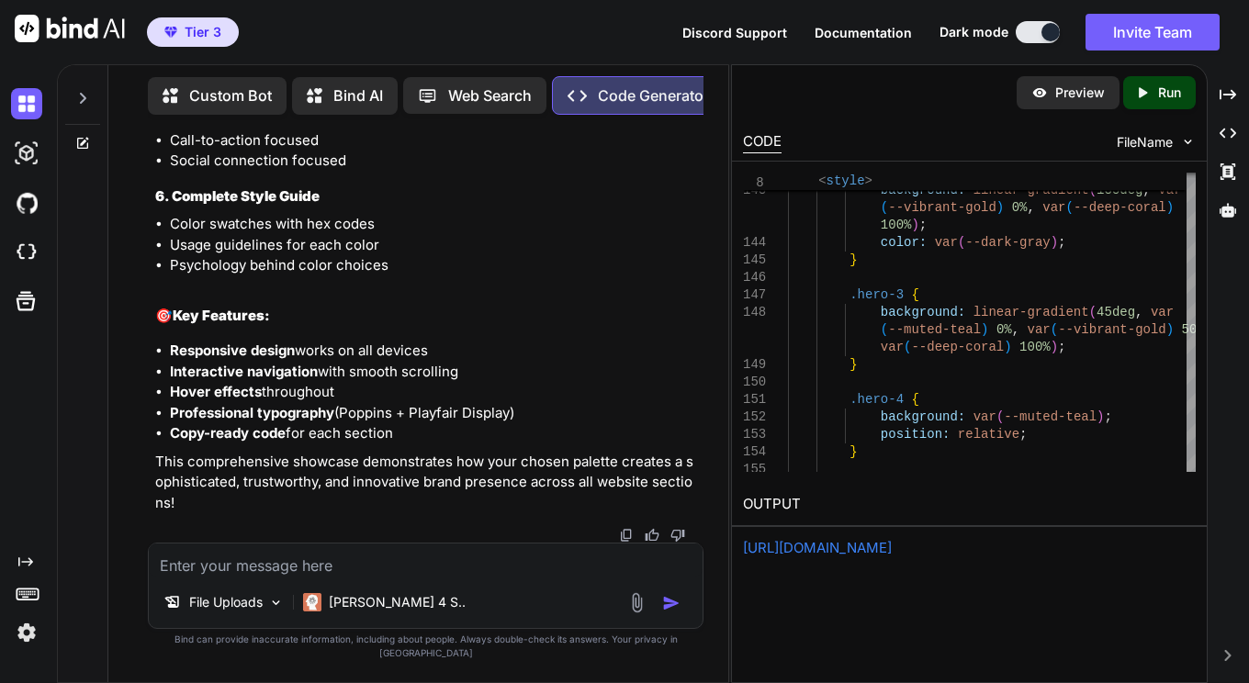
scroll to position [66648, 0]
click at [1159, 90] on p "Run" at bounding box center [1169, 93] width 23 height 18
click at [1062, 95] on p "Preview" at bounding box center [1080, 93] width 50 height 18
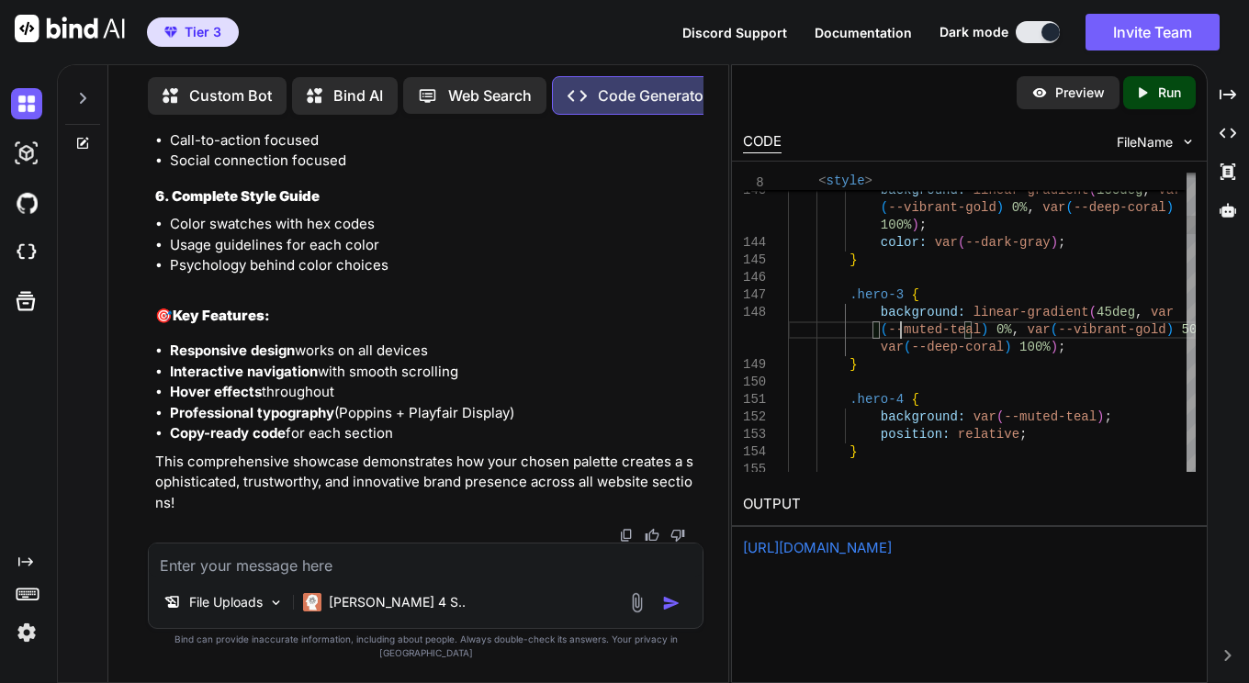
type textarea "<!DOCTYPE html> <html lang="en"> <head> <meta charset="UTF-8"> <meta name="view…"
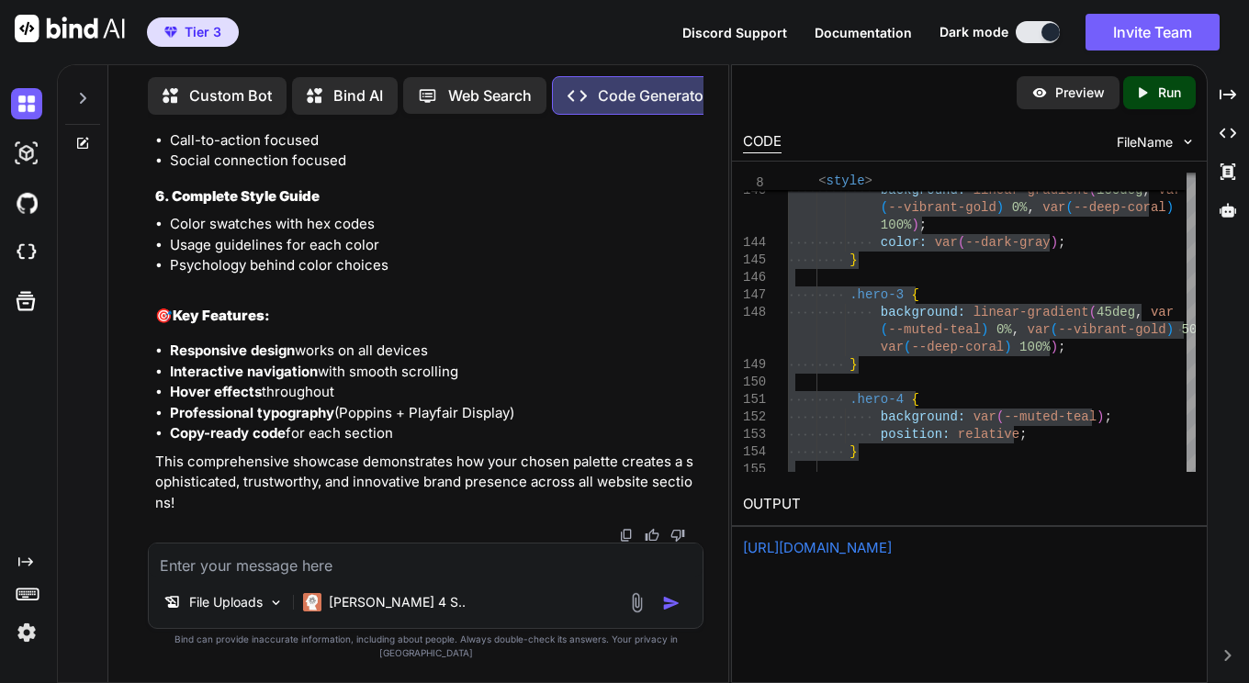
click at [926, 474] on div "142 143 144 145 146 147 148 149 150 151 152 153 154 155 .hero-2 { background: l…" at bounding box center [969, 322] width 475 height 321
click at [345, 577] on textarea at bounding box center [425, 560] width 553 height 33
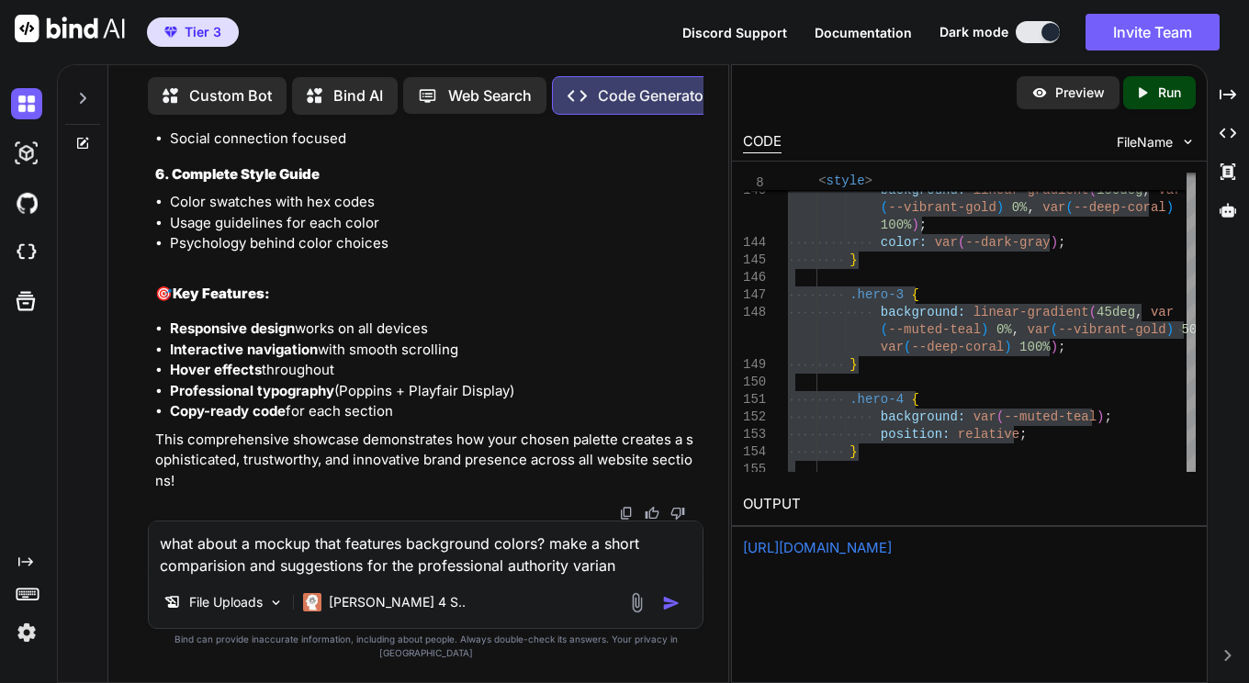
type textarea "what about a mockup that features background colors? make a short comparision a…"
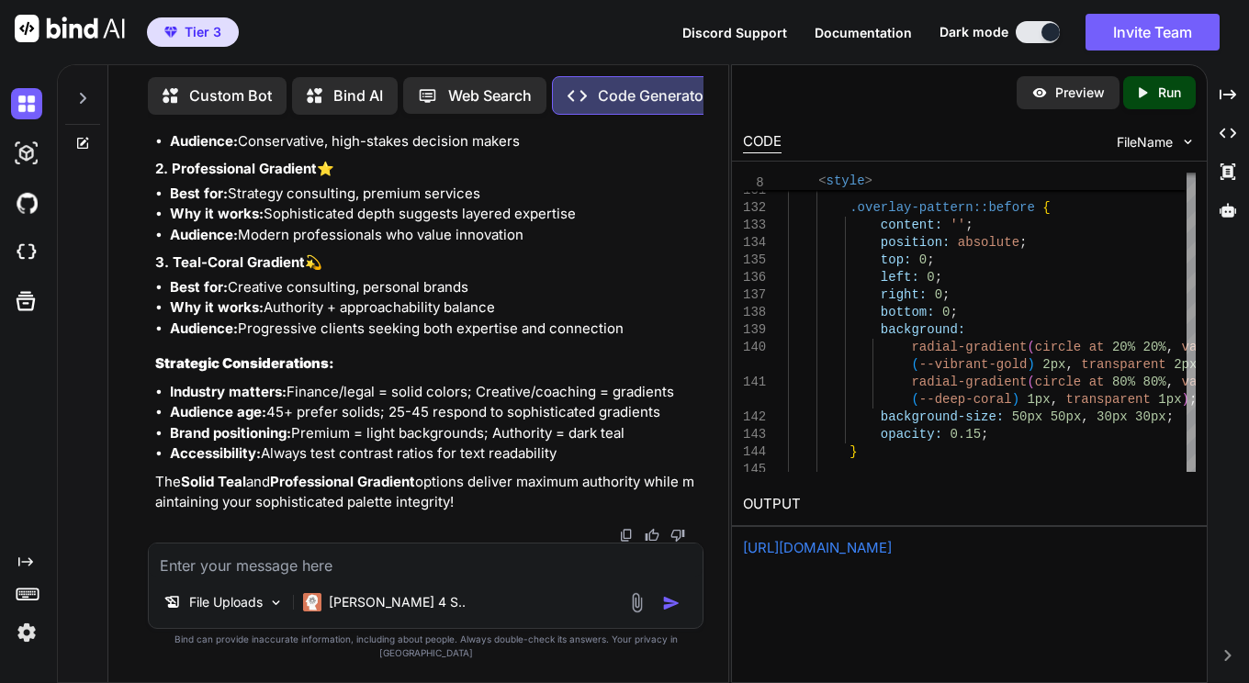
scroll to position [94299, 0]
click at [1160, 97] on p "Run" at bounding box center [1169, 93] width 23 height 18
click at [1070, 98] on p "Preview" at bounding box center [1080, 93] width 50 height 18
click at [385, 574] on textarea at bounding box center [425, 560] width 553 height 33
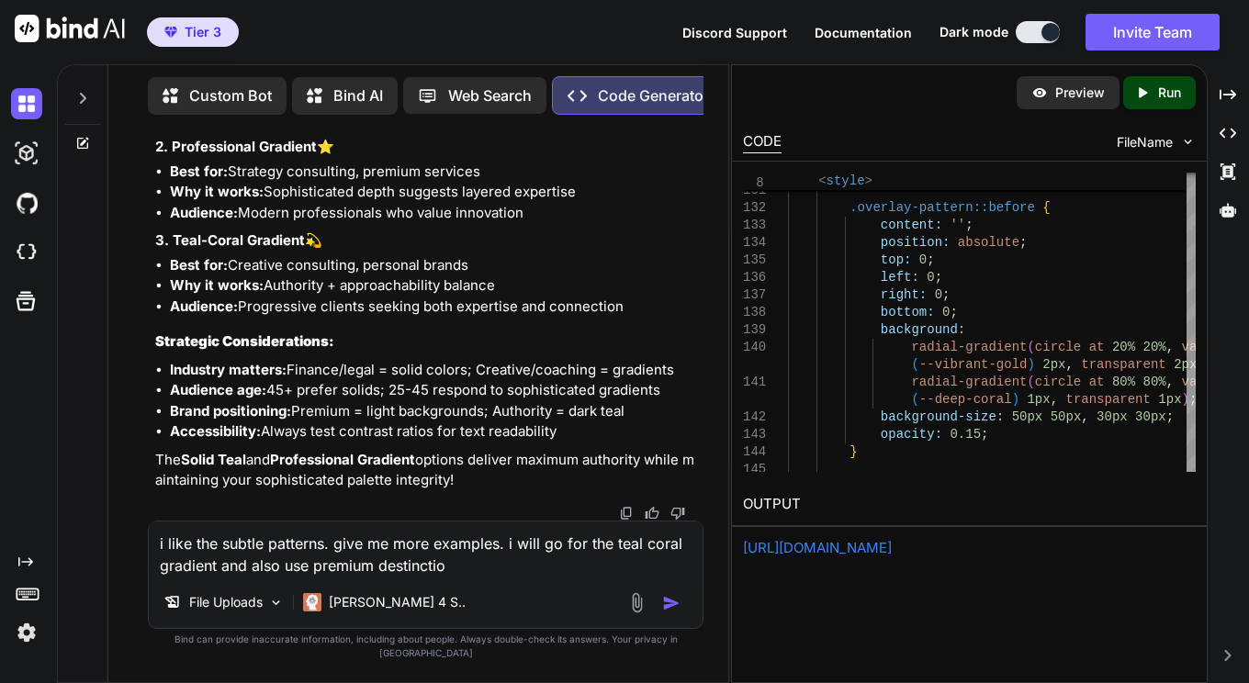
type textarea "i like the subtle patterns. give me more examples. i will go for the teal coral…"
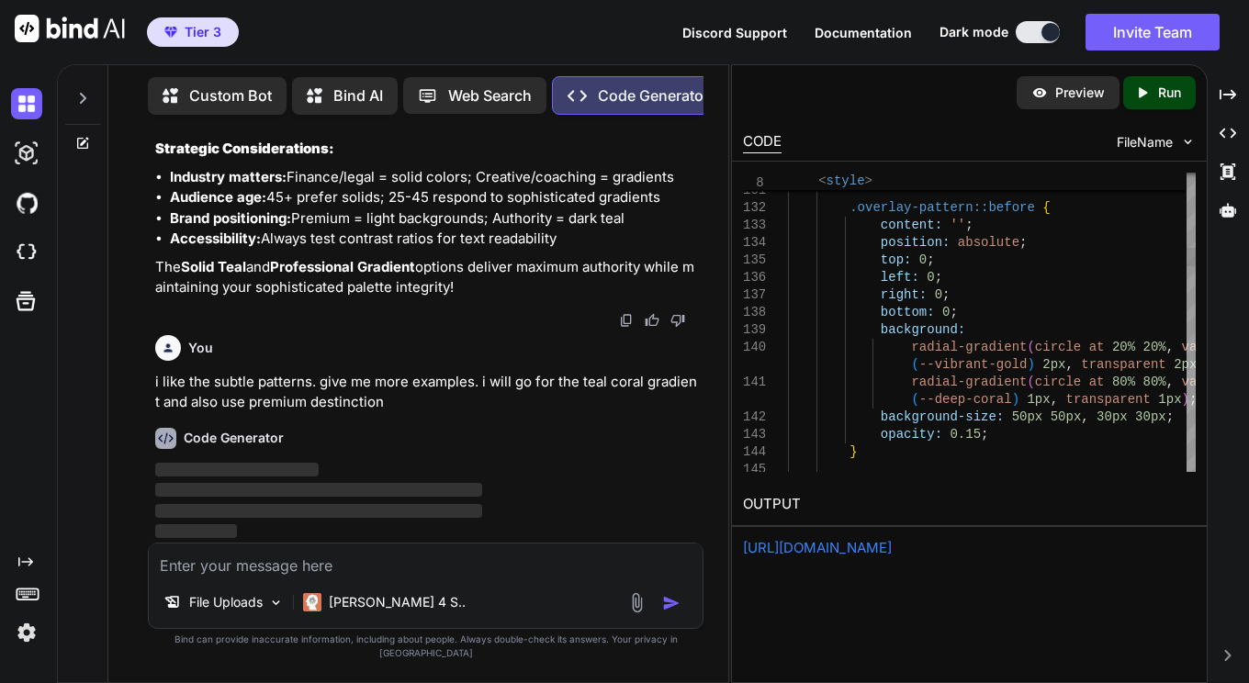
scroll to position [0, 0]
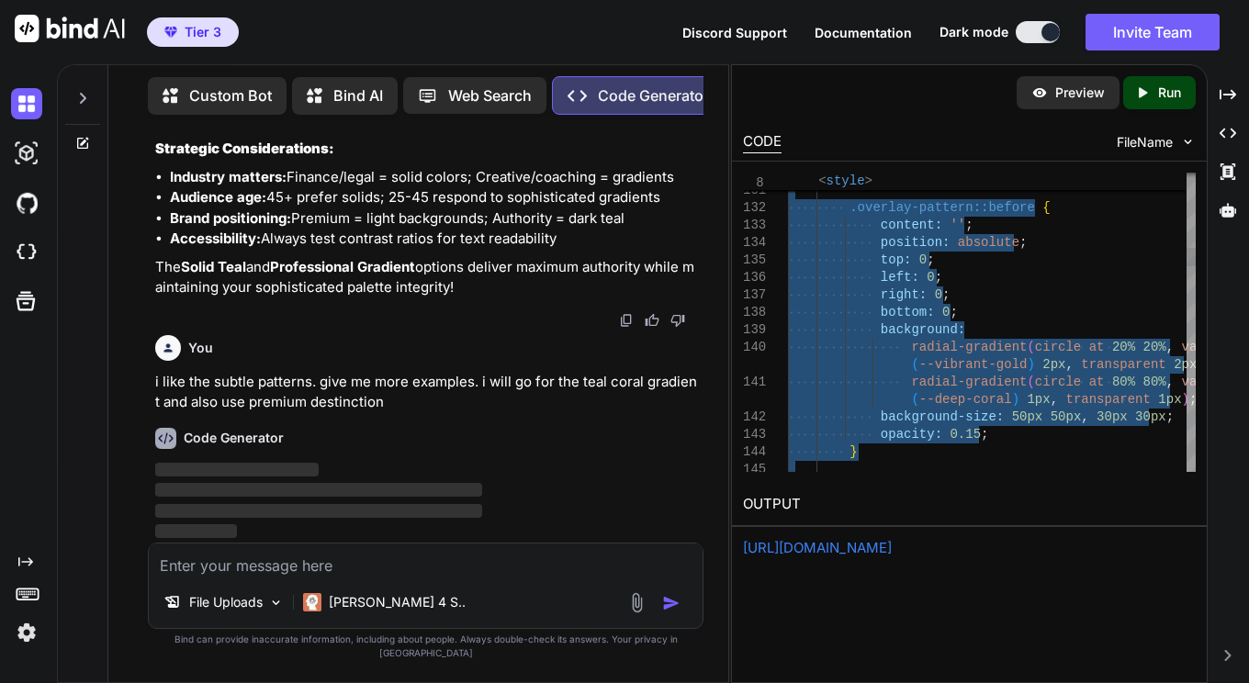
type textarea "<!DOCTYPE html> <html lang="en"> <head> <meta charset="UTF-8"> <meta name="view…"
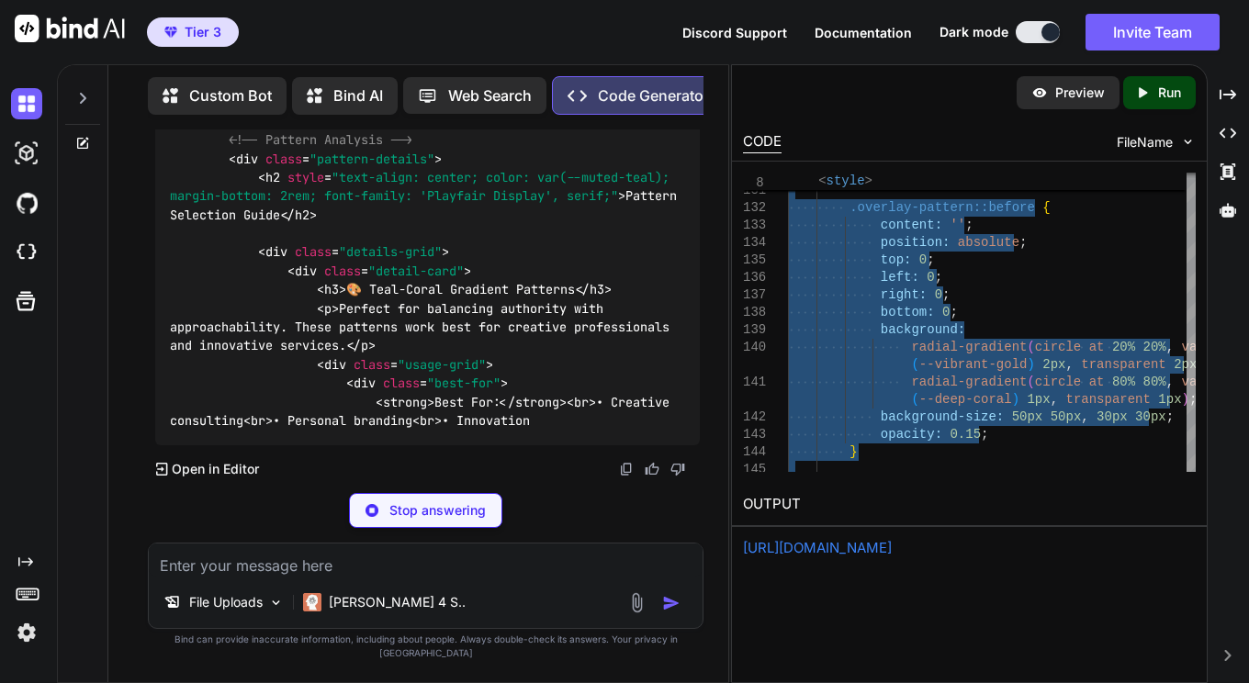
scroll to position [94653, 0]
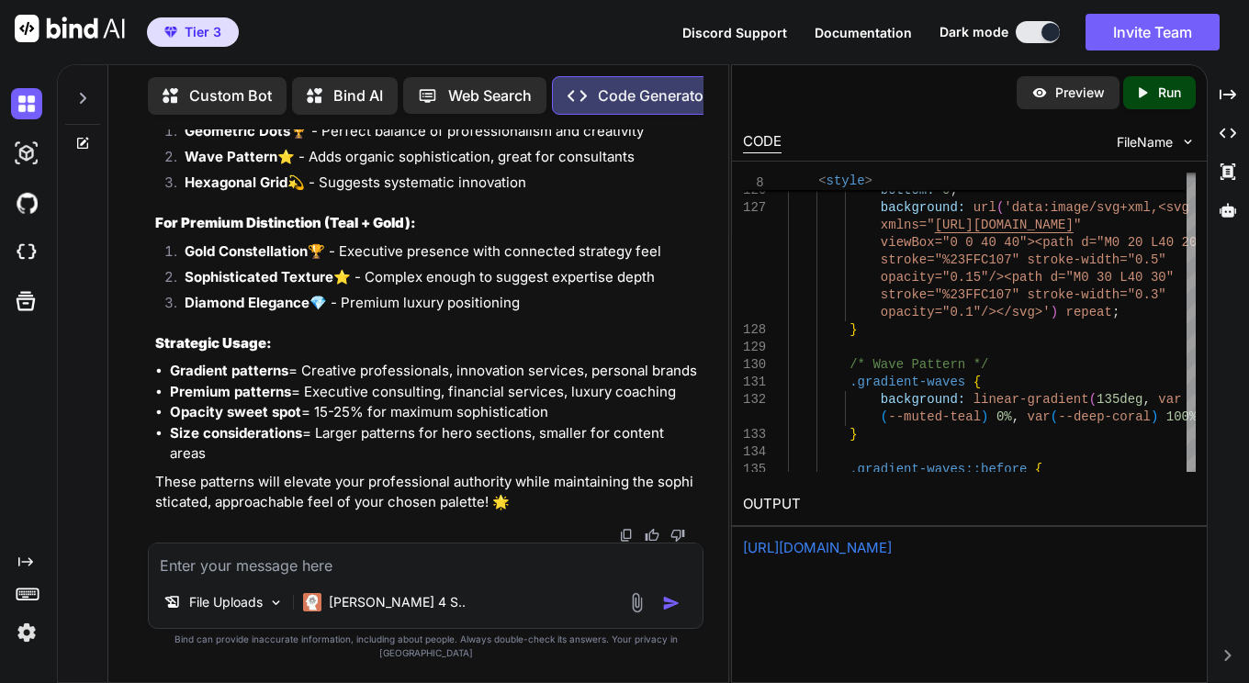
click at [1159, 101] on p "Run" at bounding box center [1169, 93] width 23 height 18
click at [1085, 88] on p "Preview" at bounding box center [1080, 93] width 50 height 18
